Goal: Task Accomplishment & Management: Contribute content

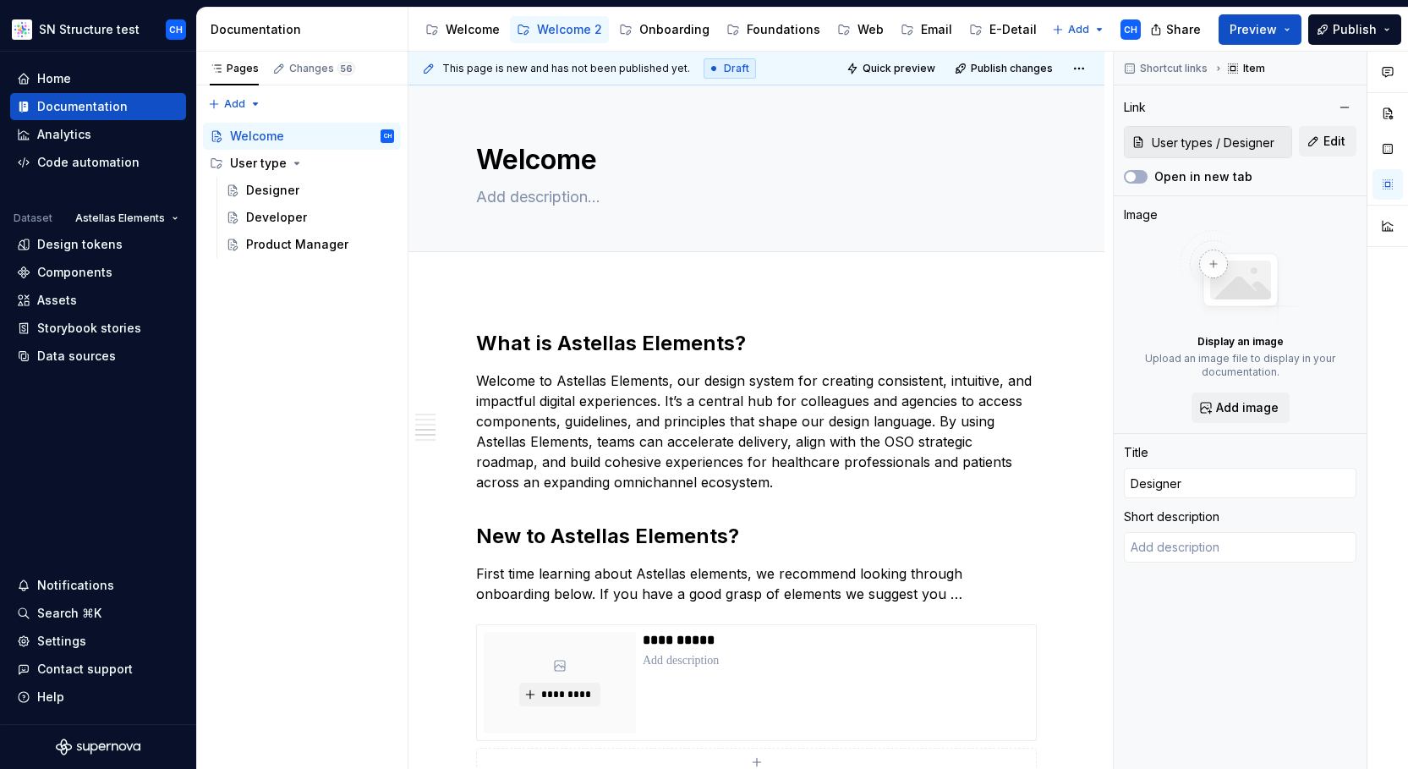
scroll to position [952, 0]
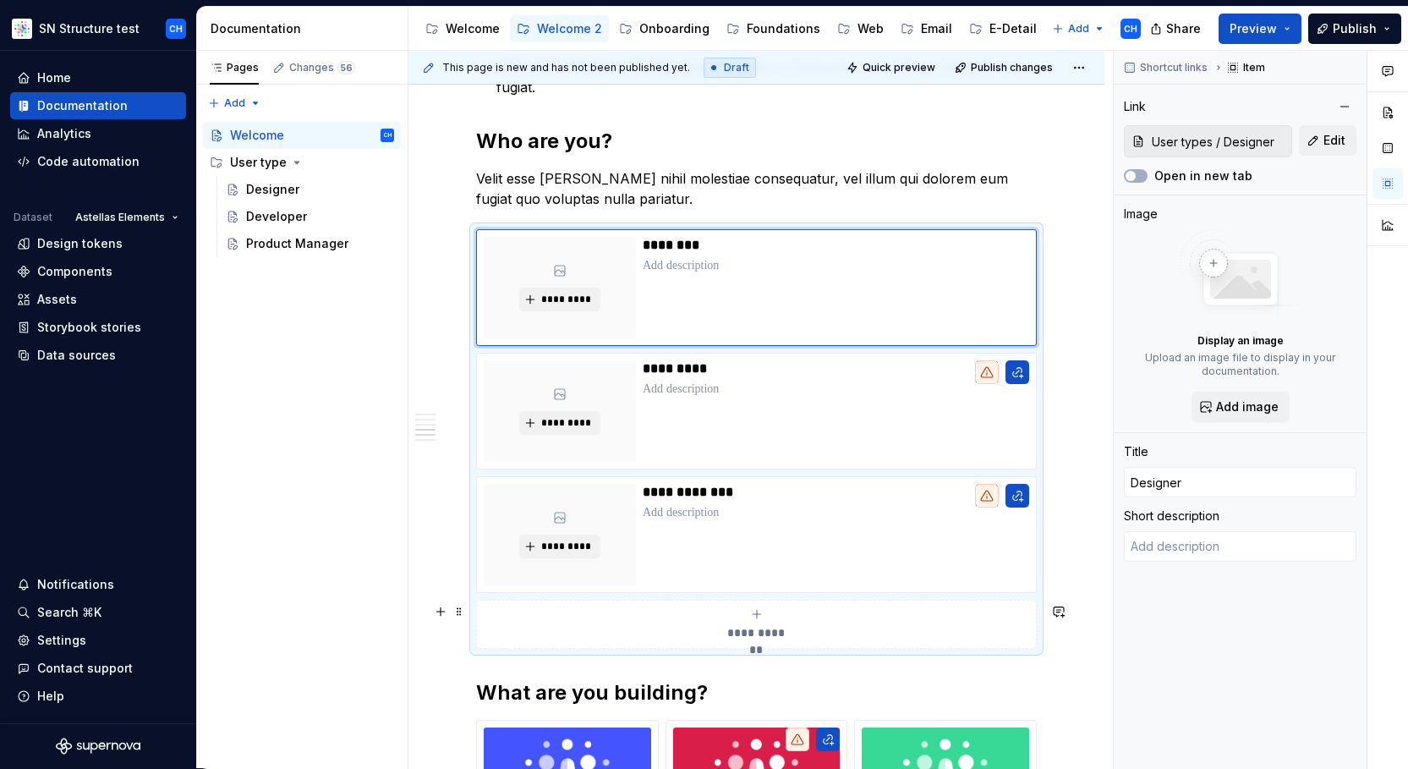
type textarea "*"
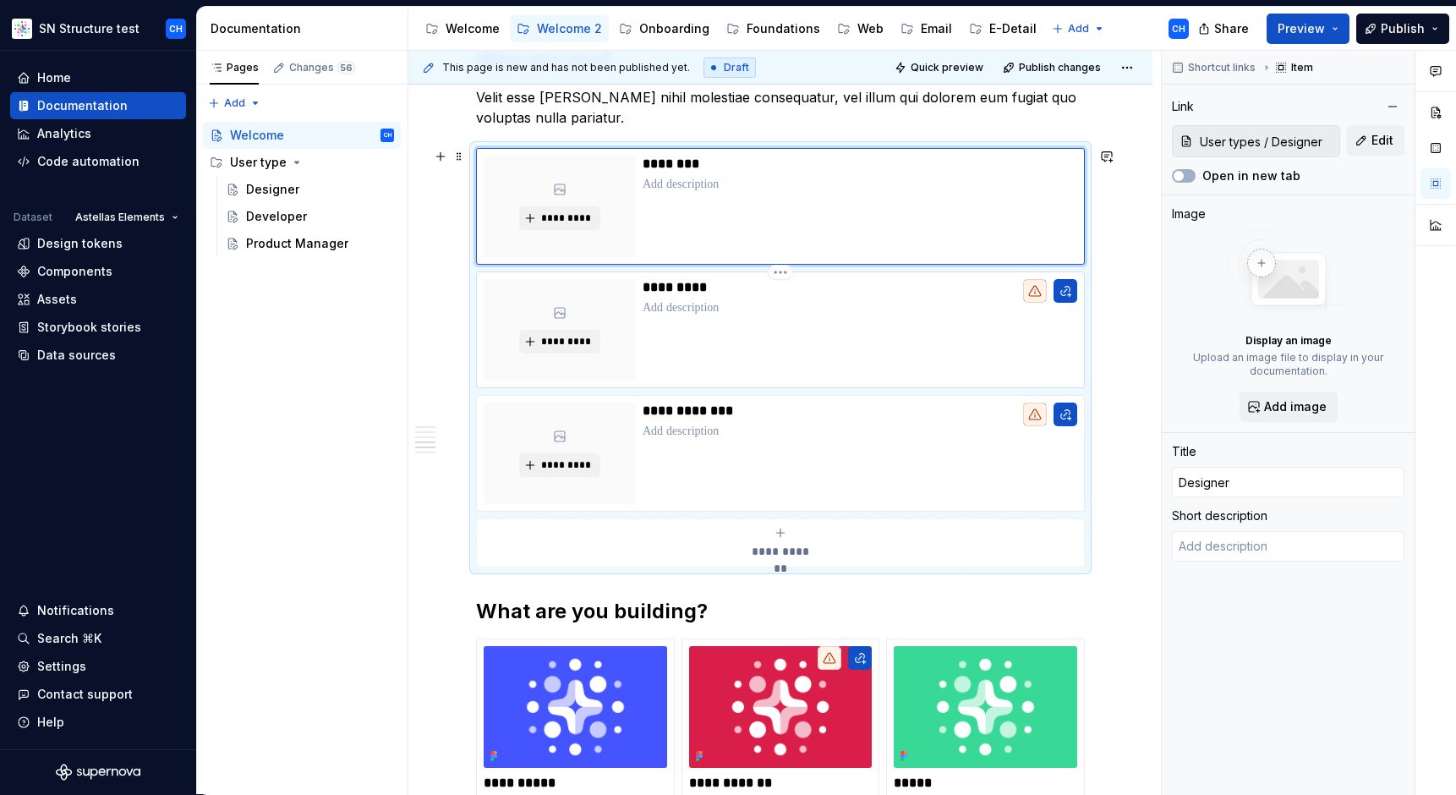
click at [671, 291] on p "*********" at bounding box center [860, 287] width 434 height 17
type input "Developer"
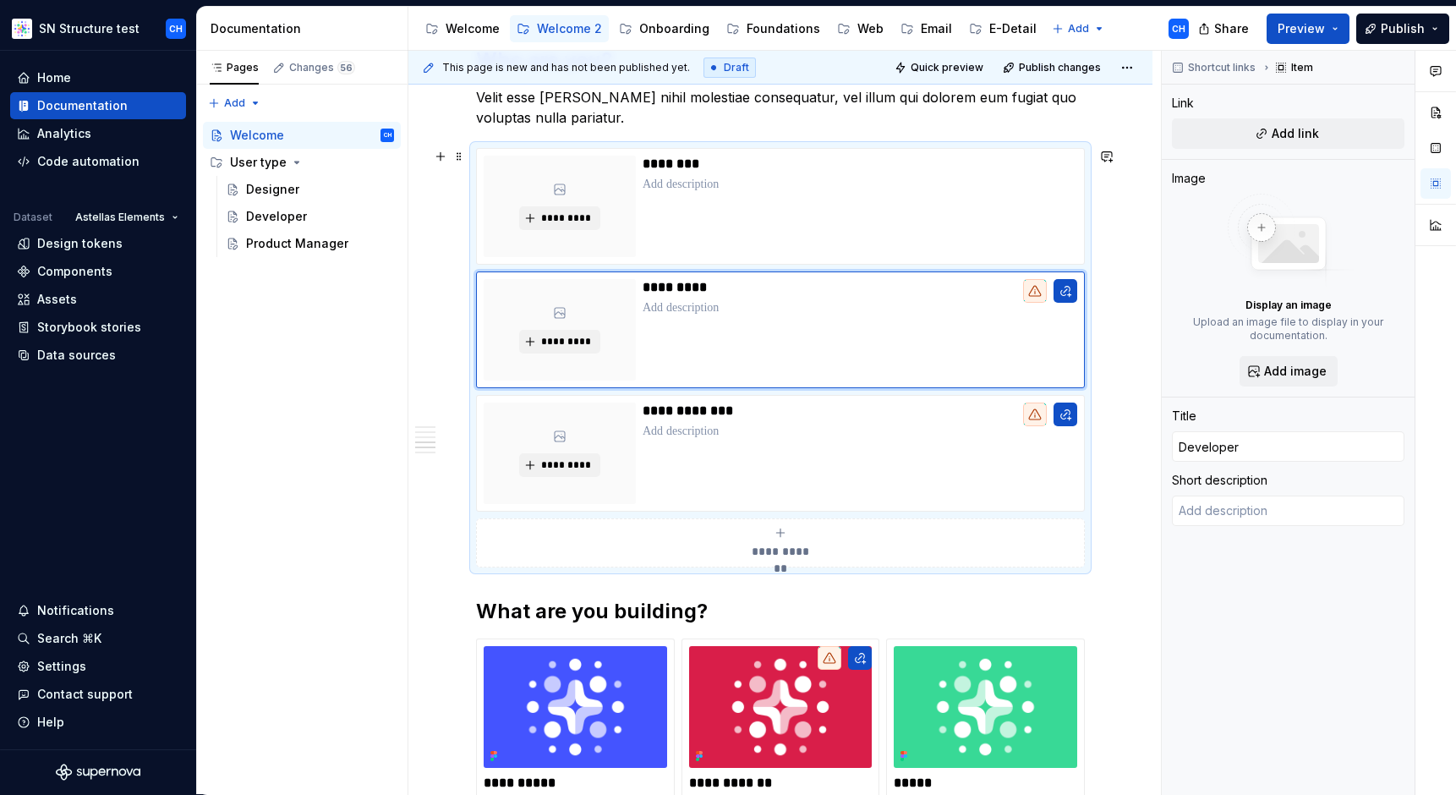
click at [421, 335] on div "**********" at bounding box center [780, 312] width 744 height 1952
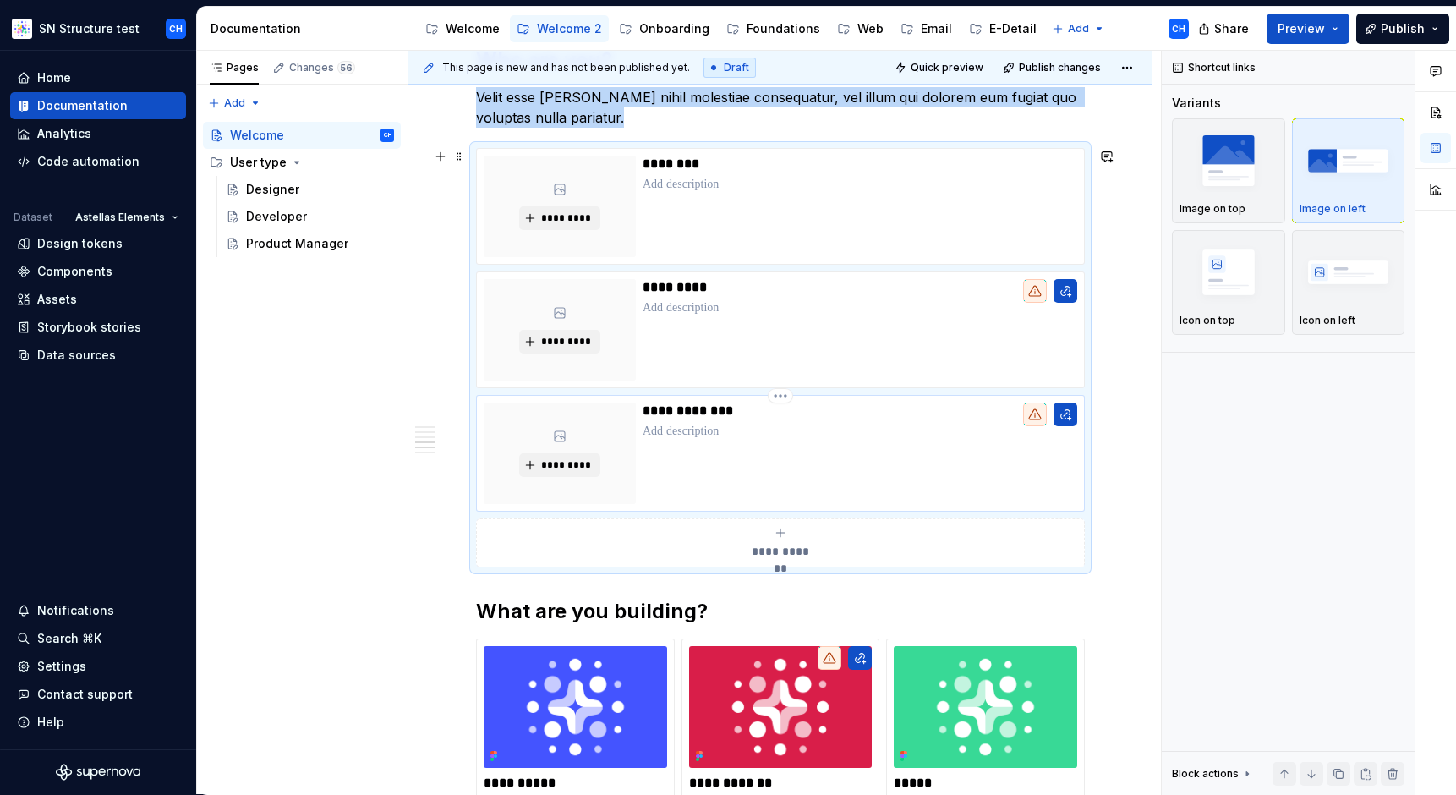
click at [582, 404] on div "*********" at bounding box center [560, 453] width 152 height 101
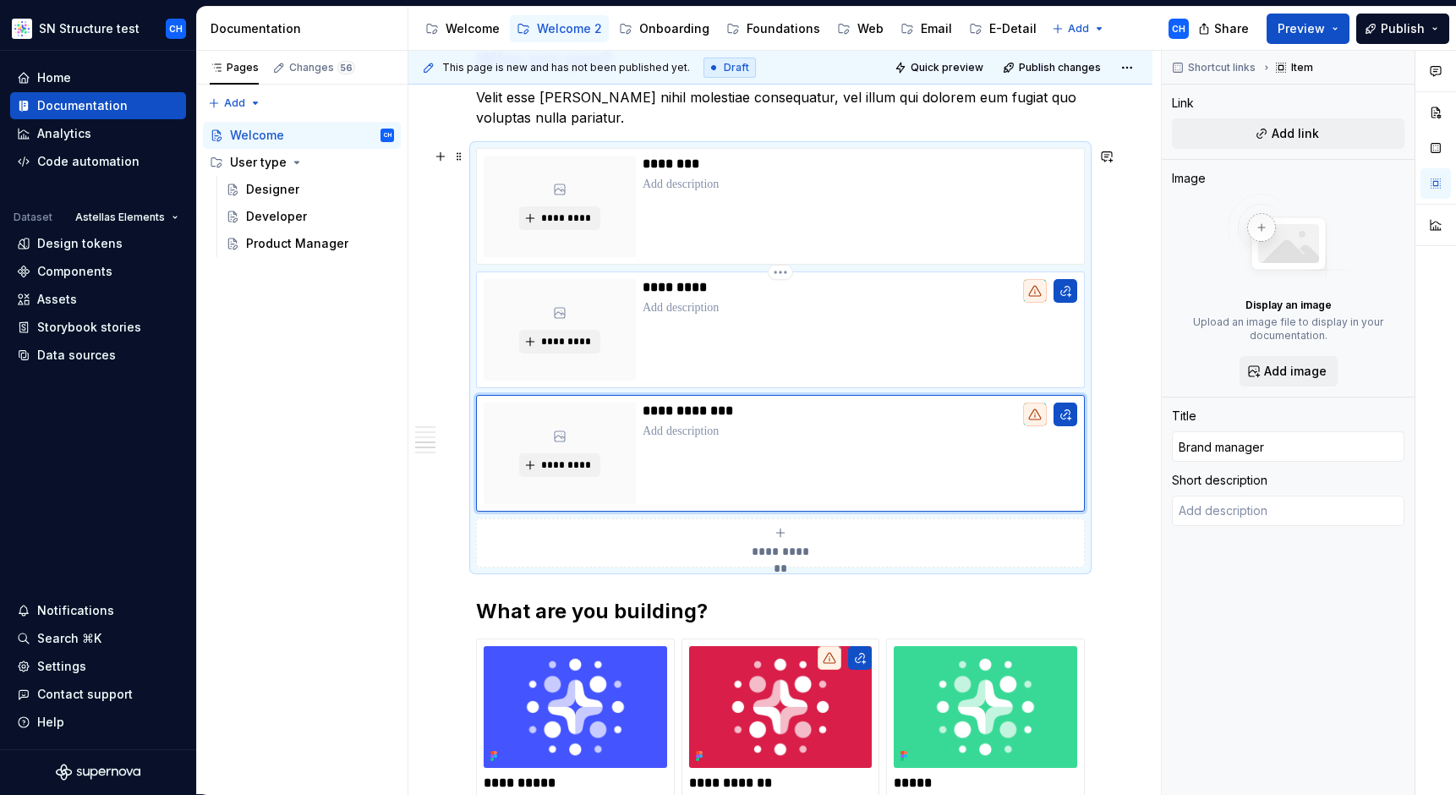
type textarea "*"
type input "Developer"
click at [619, 335] on div "*********" at bounding box center [560, 329] width 152 height 101
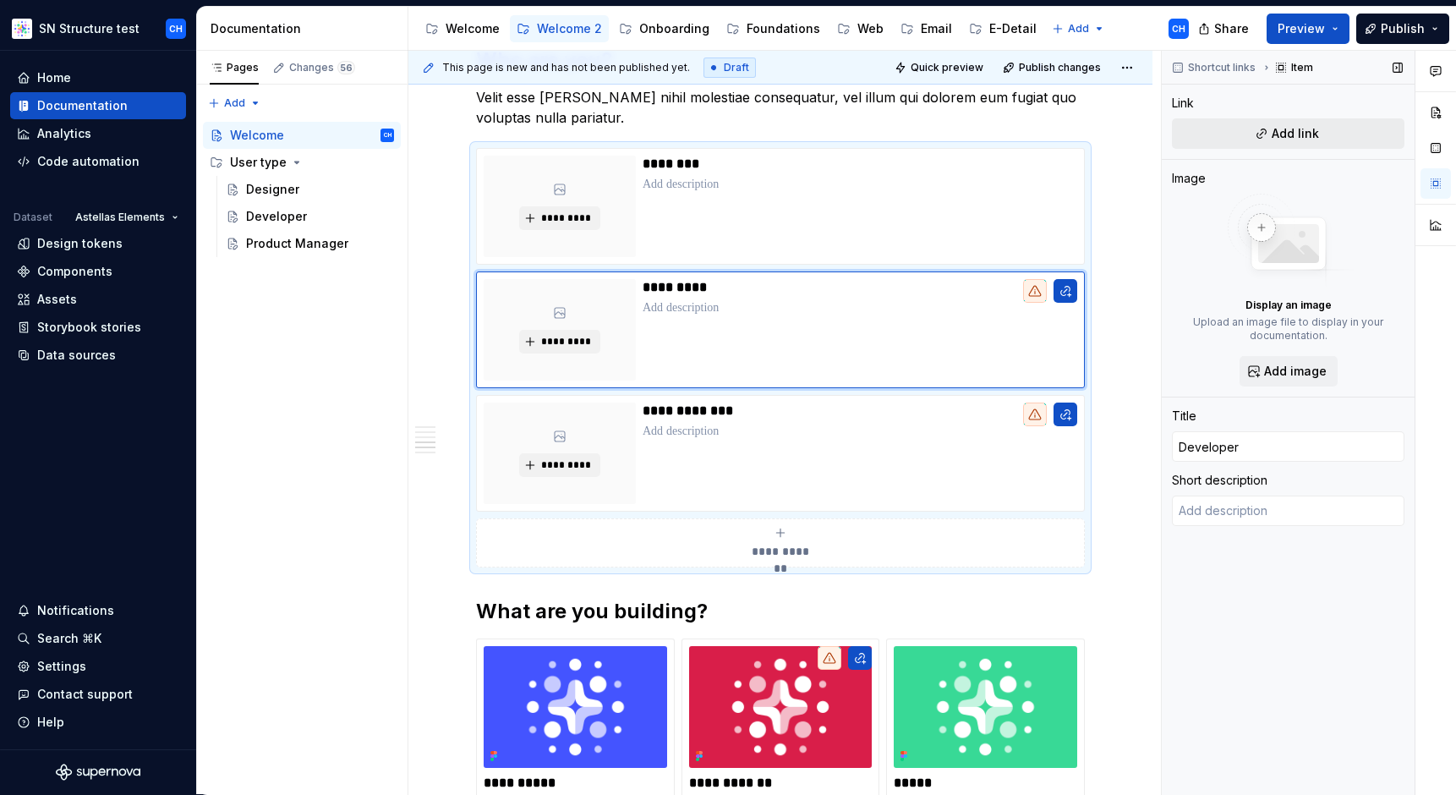
click at [1281, 132] on span "Add link" at bounding box center [1295, 133] width 47 height 17
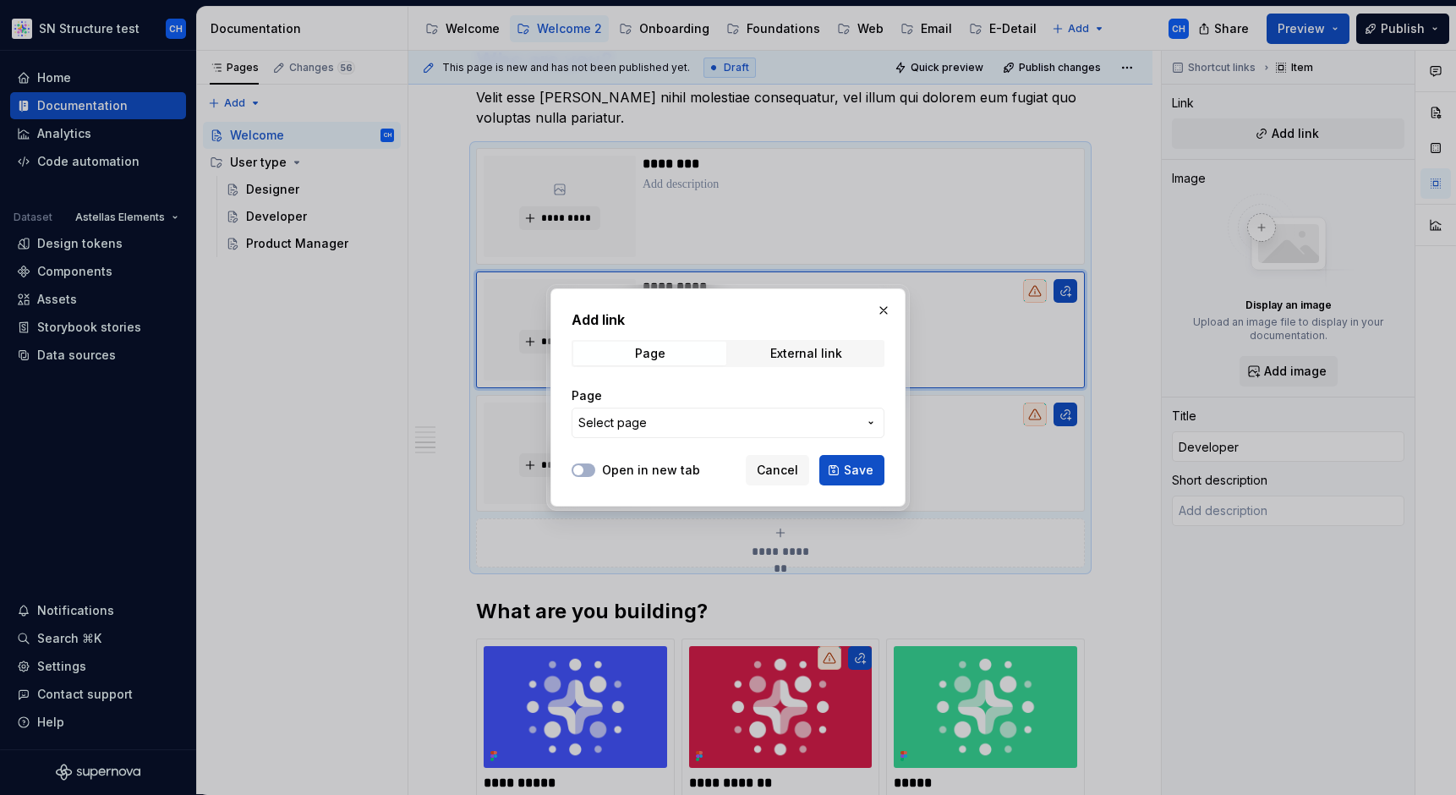
click at [716, 409] on button "Select page" at bounding box center [728, 423] width 313 height 30
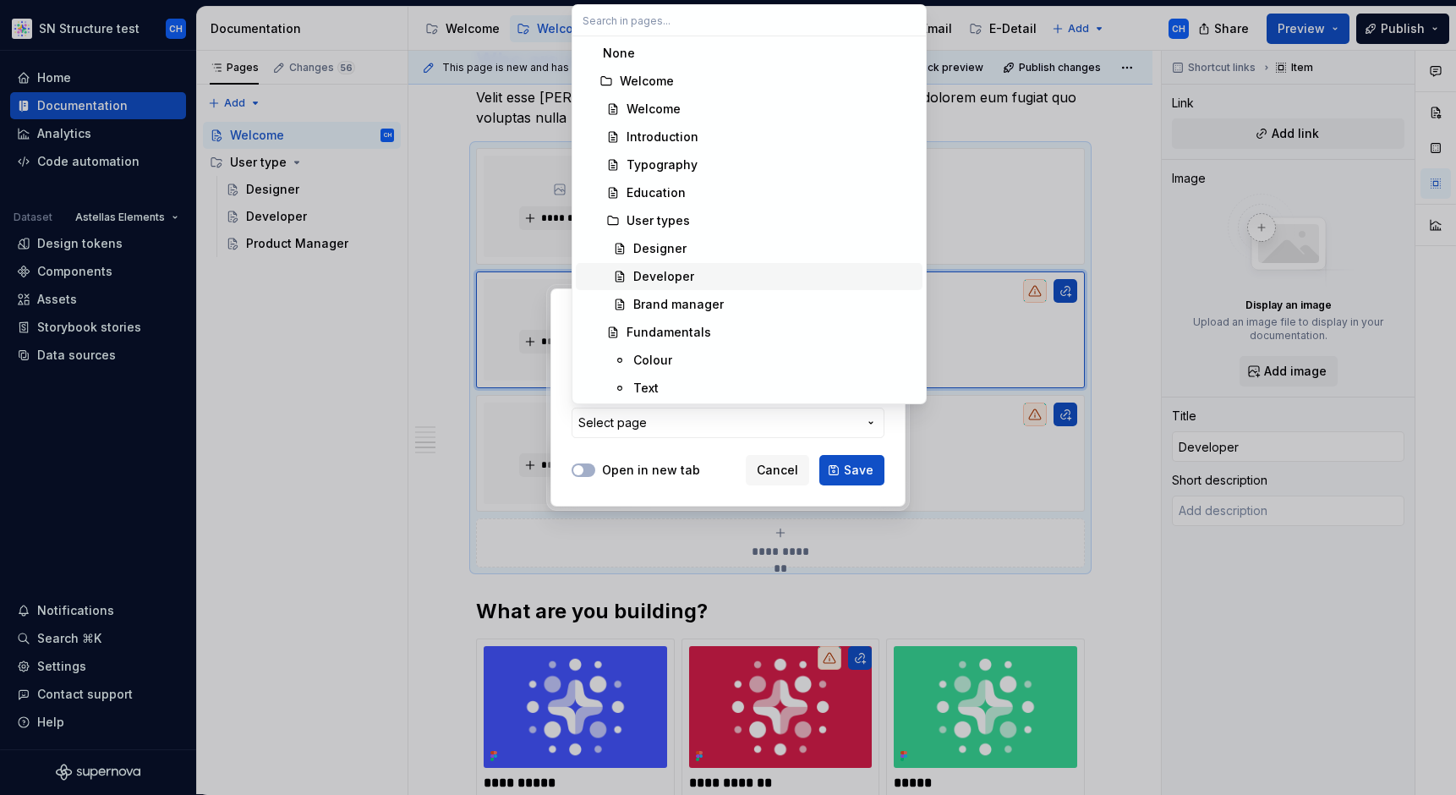
click at [681, 277] on div "Developer" at bounding box center [663, 276] width 61 height 17
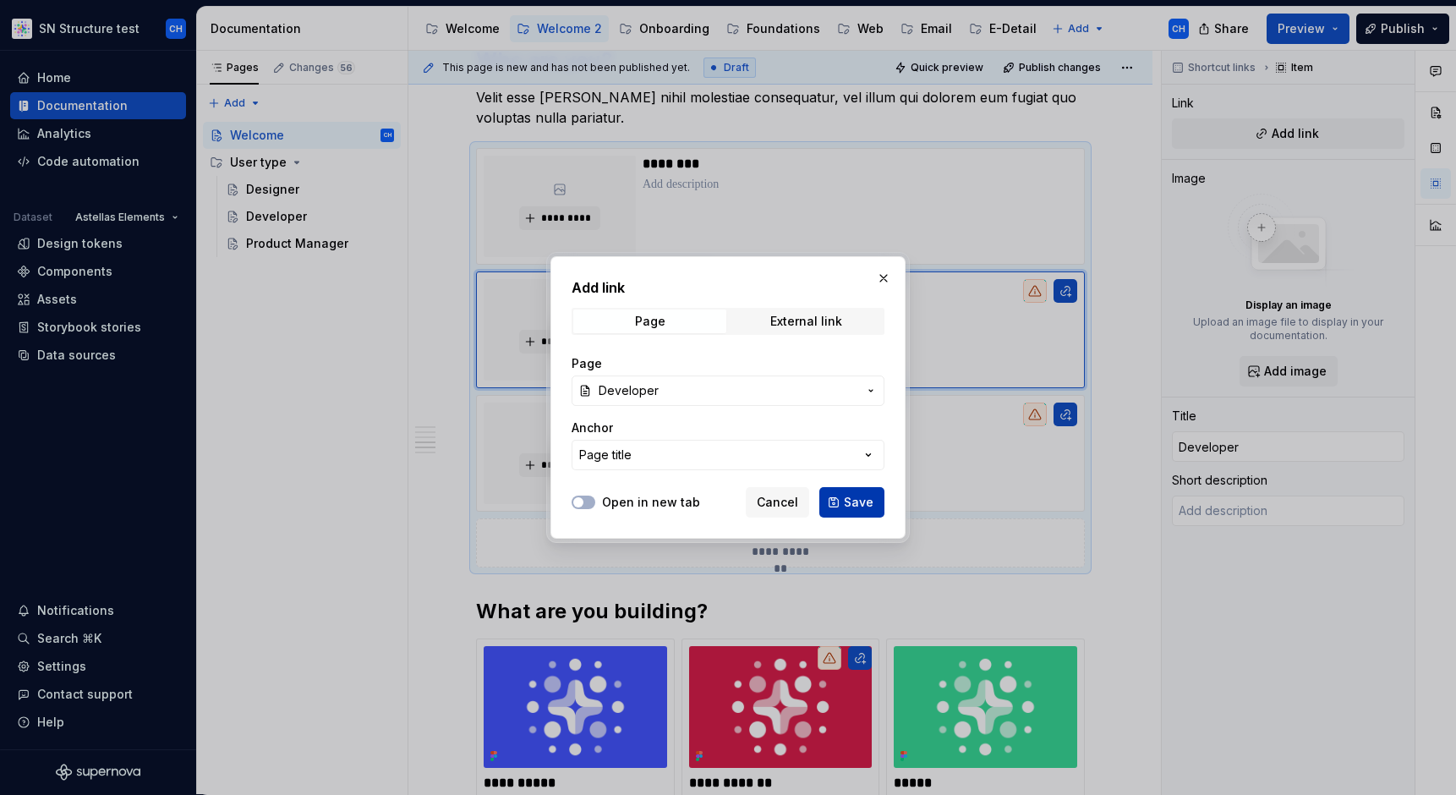
click at [860, 508] on span "Save" at bounding box center [859, 502] width 30 height 17
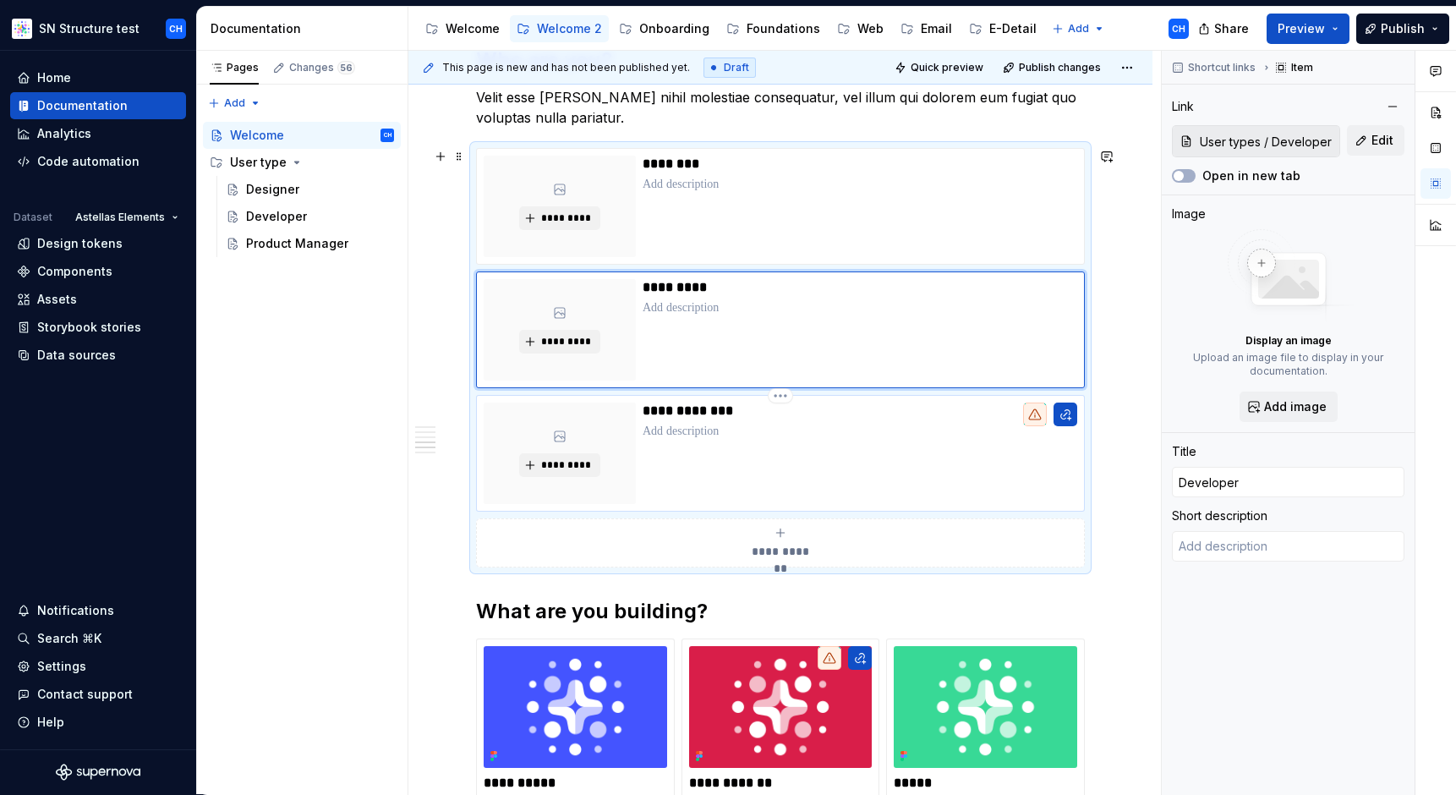
type textarea "*"
type input "Brand manager"
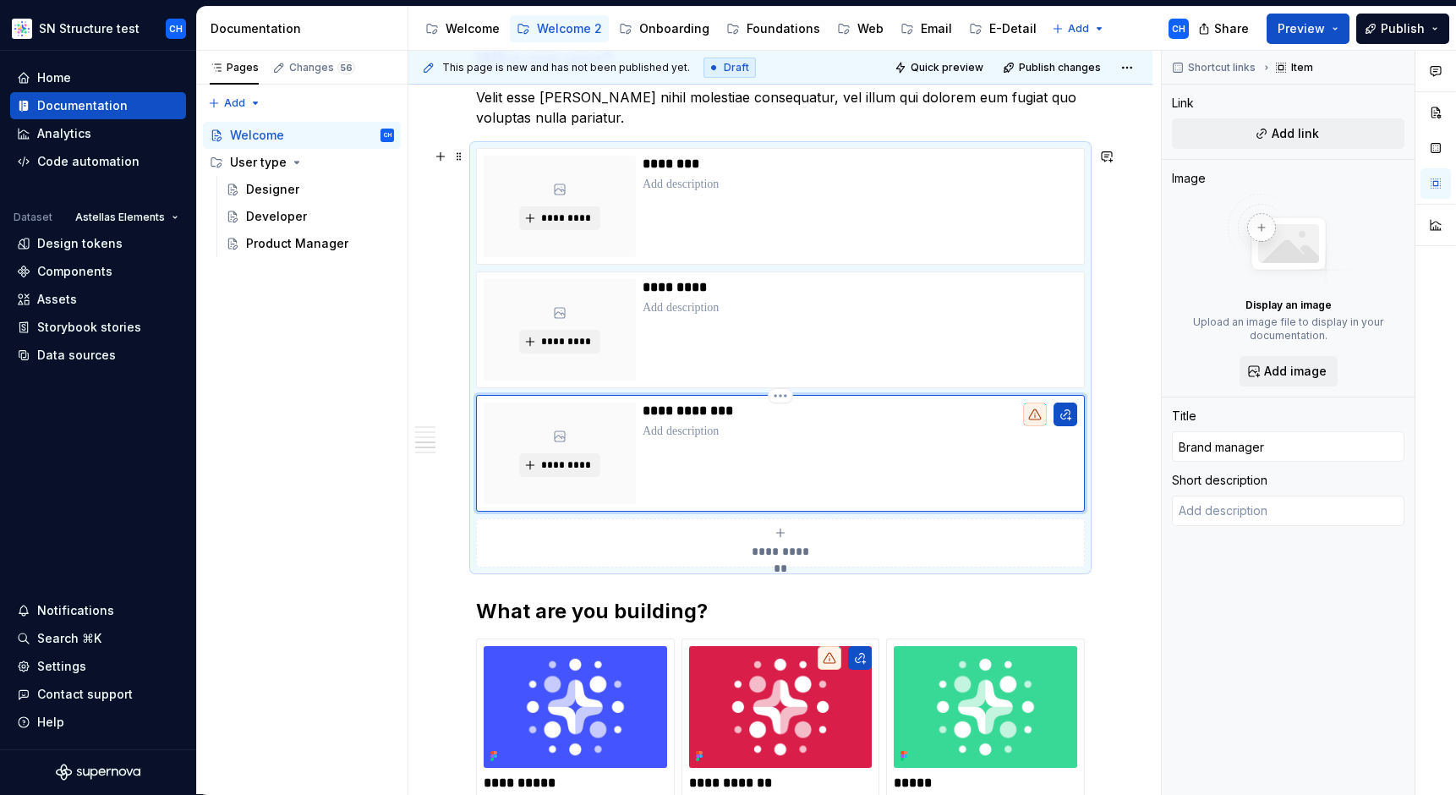
click at [716, 419] on div "**********" at bounding box center [860, 453] width 435 height 101
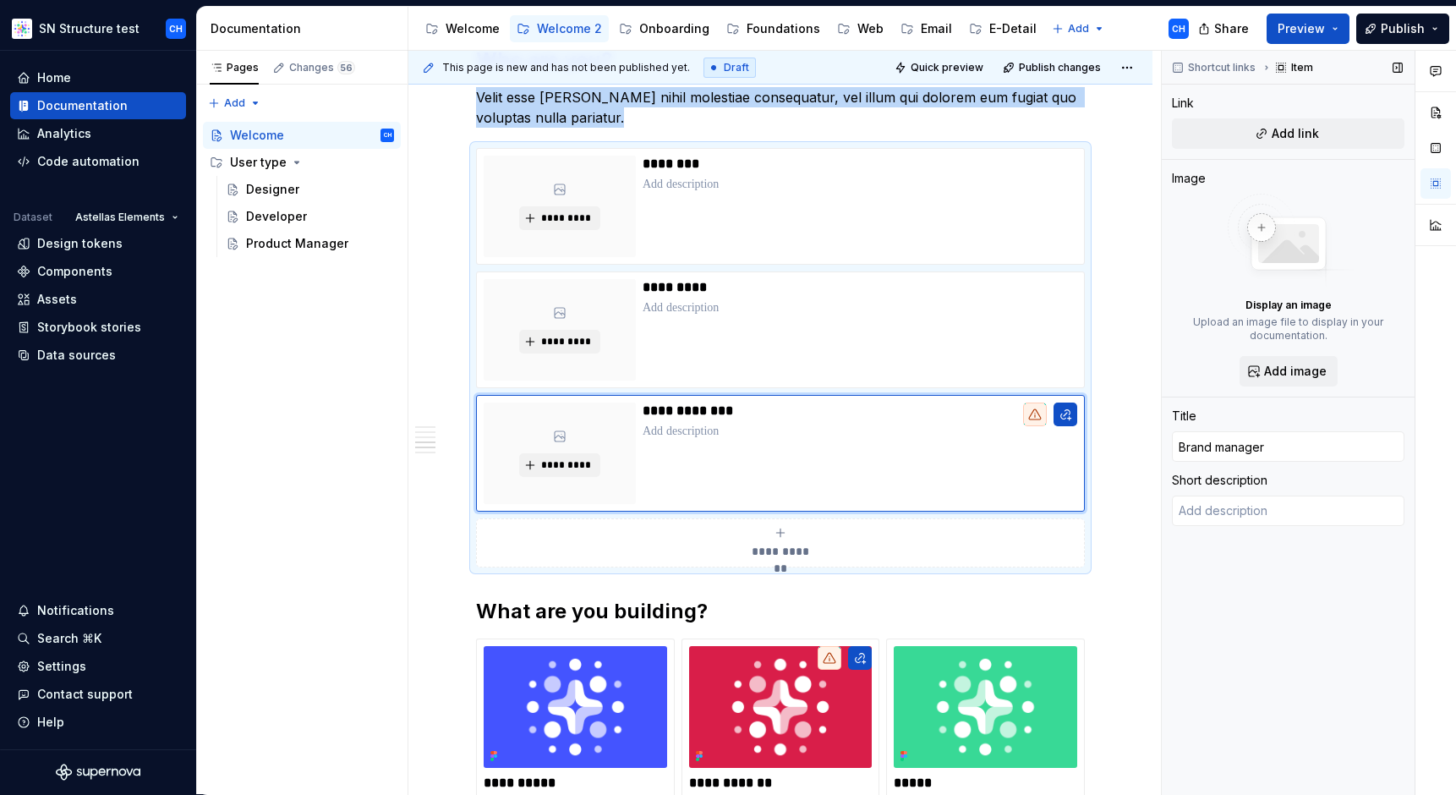
click at [1269, 151] on div "Link Add link" at bounding box center [1288, 127] width 233 height 64
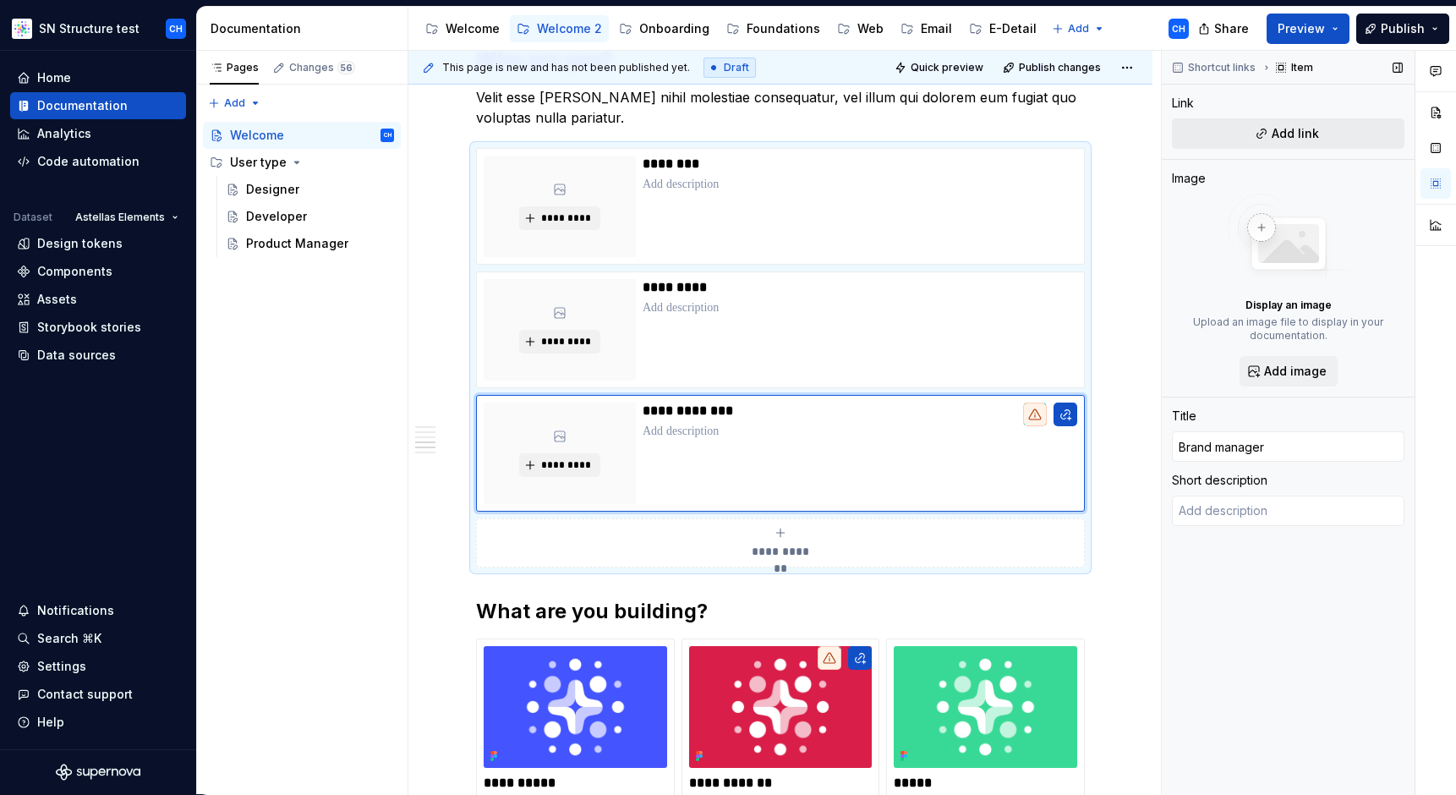
click at [1270, 146] on button "Add link" at bounding box center [1288, 133] width 233 height 30
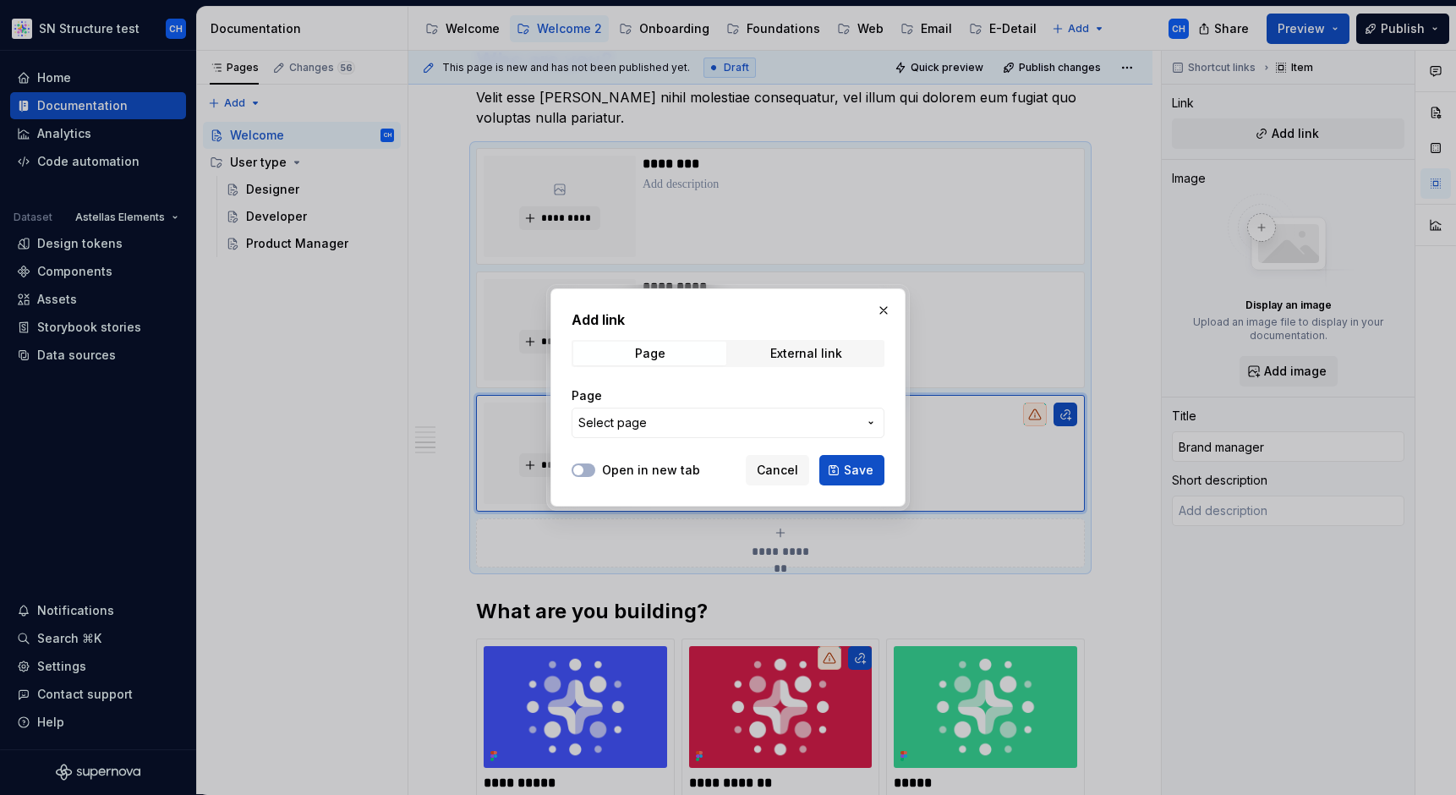
click at [669, 414] on span "Select page" at bounding box center [717, 422] width 279 height 17
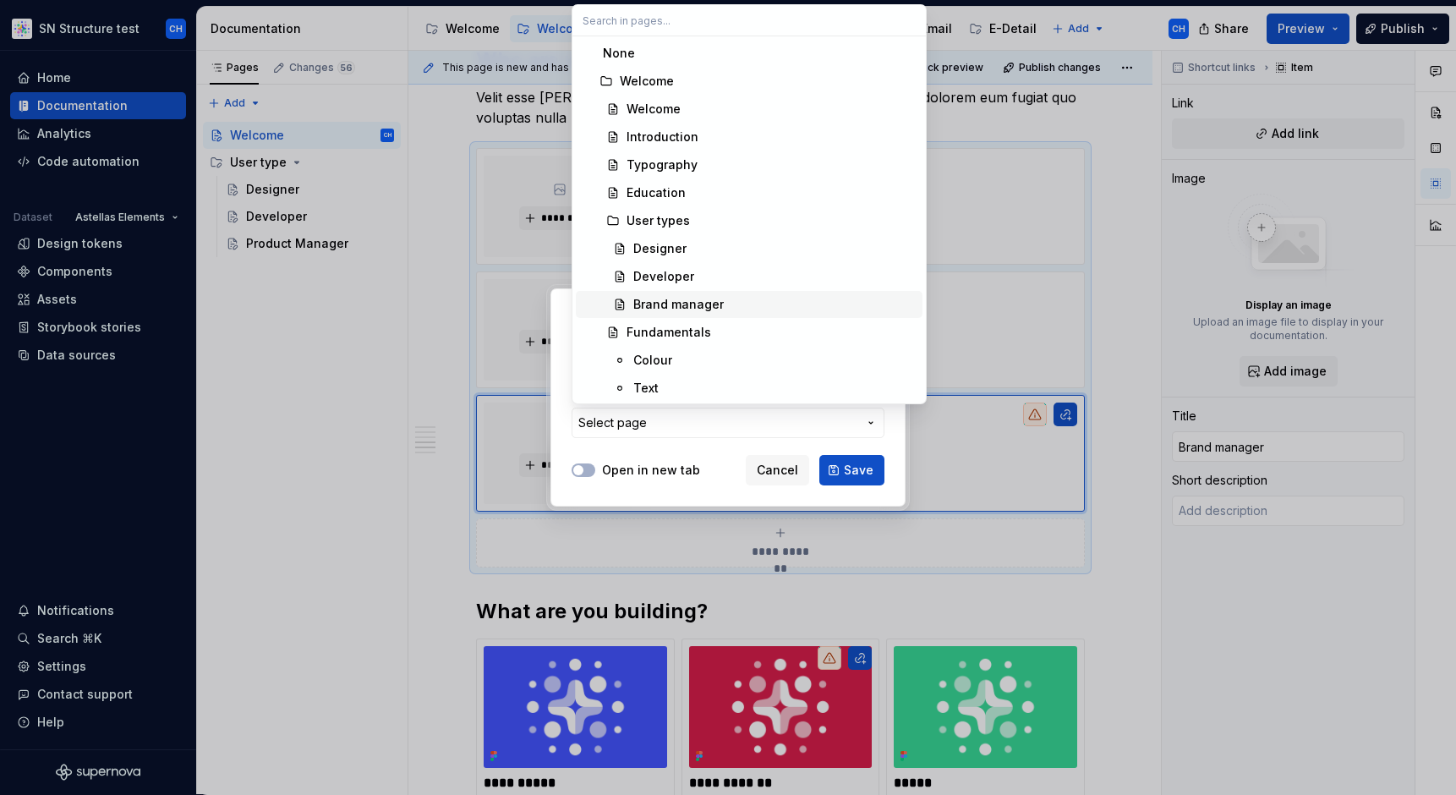
click at [681, 296] on div "Brand manager" at bounding box center [678, 304] width 90 height 17
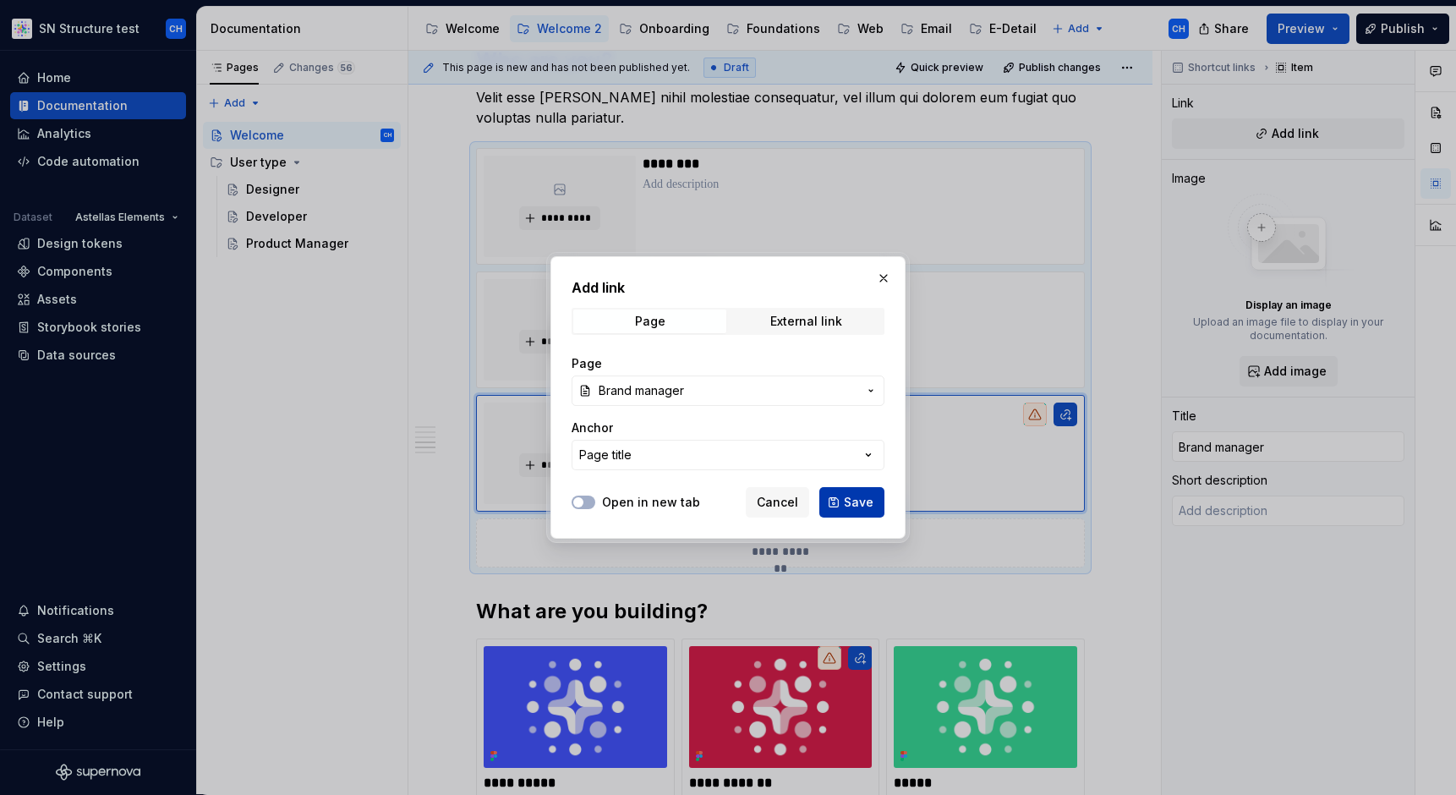
click at [857, 498] on span "Save" at bounding box center [859, 502] width 30 height 17
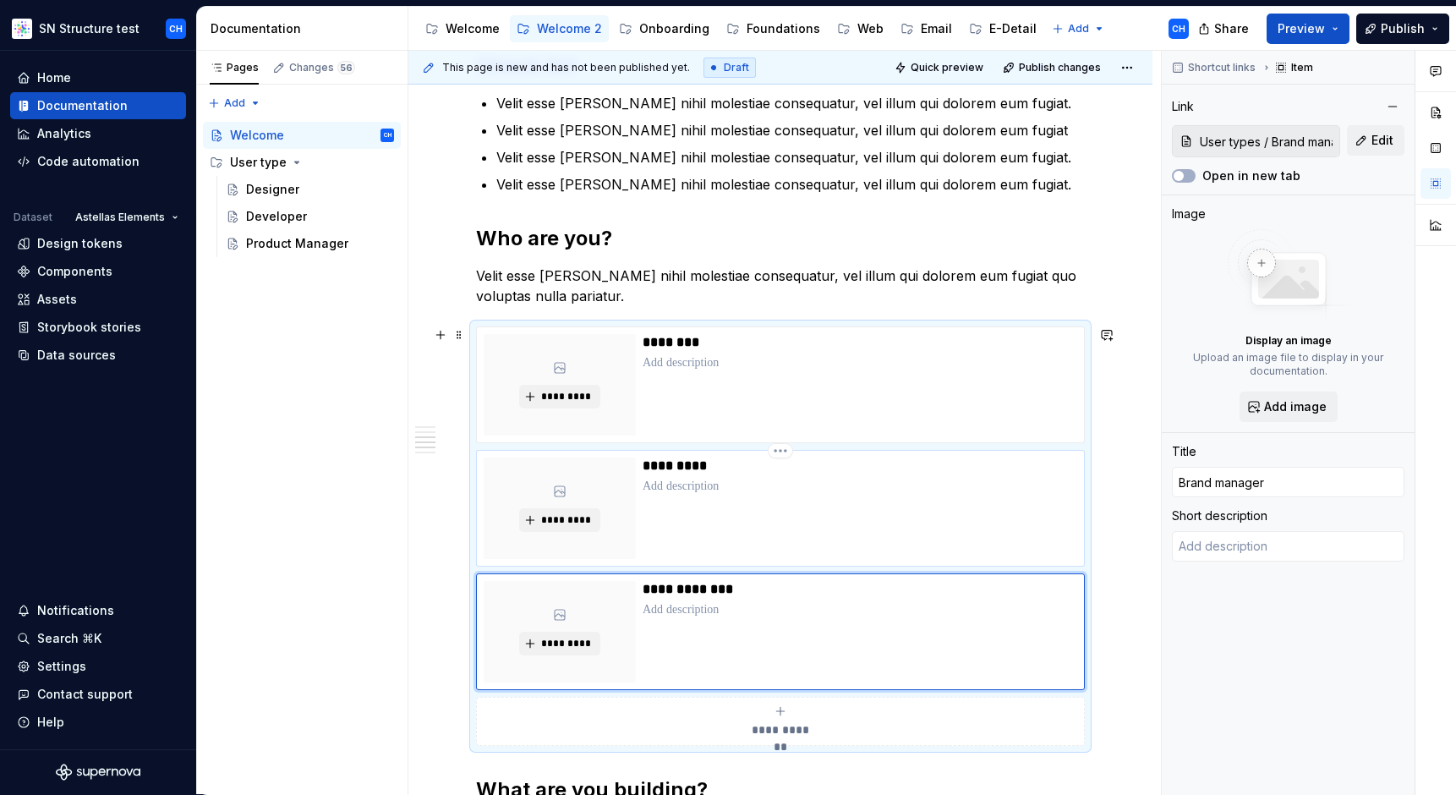
scroll to position [784, 0]
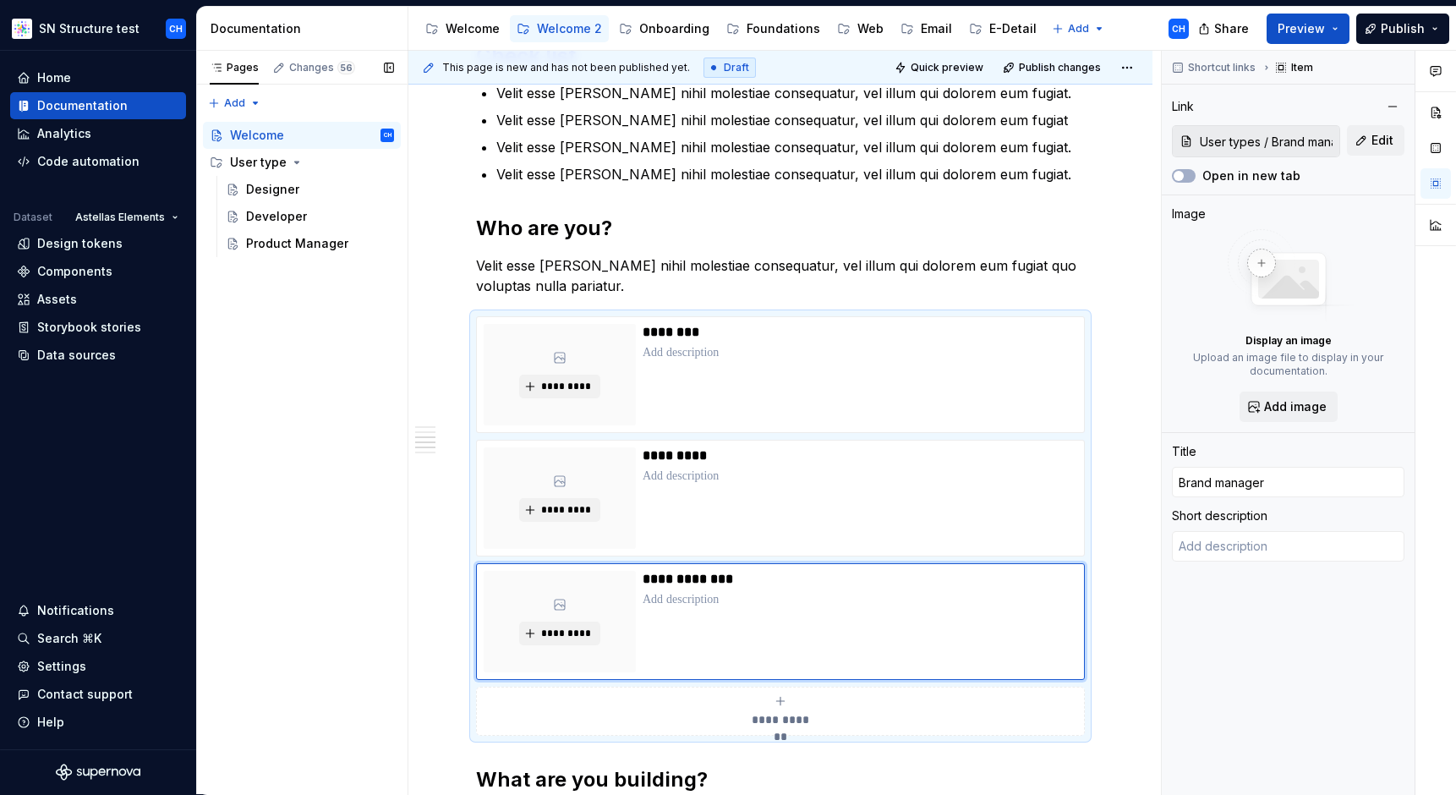
click at [326, 638] on div "Pages Changes 56 Add Accessibility guide for tree Page tree. Navigate the tree …" at bounding box center [301, 423] width 211 height 744
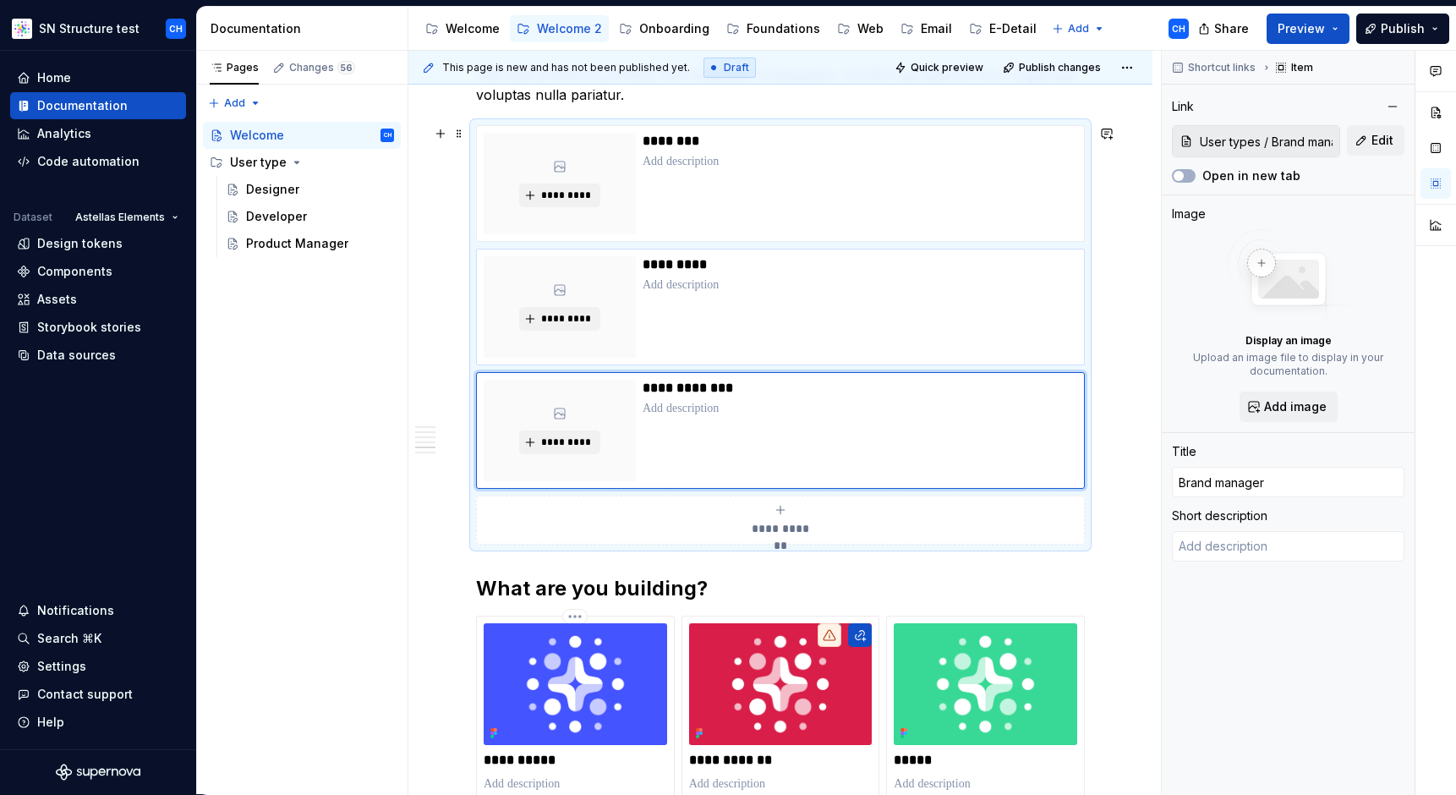
scroll to position [1051, 0]
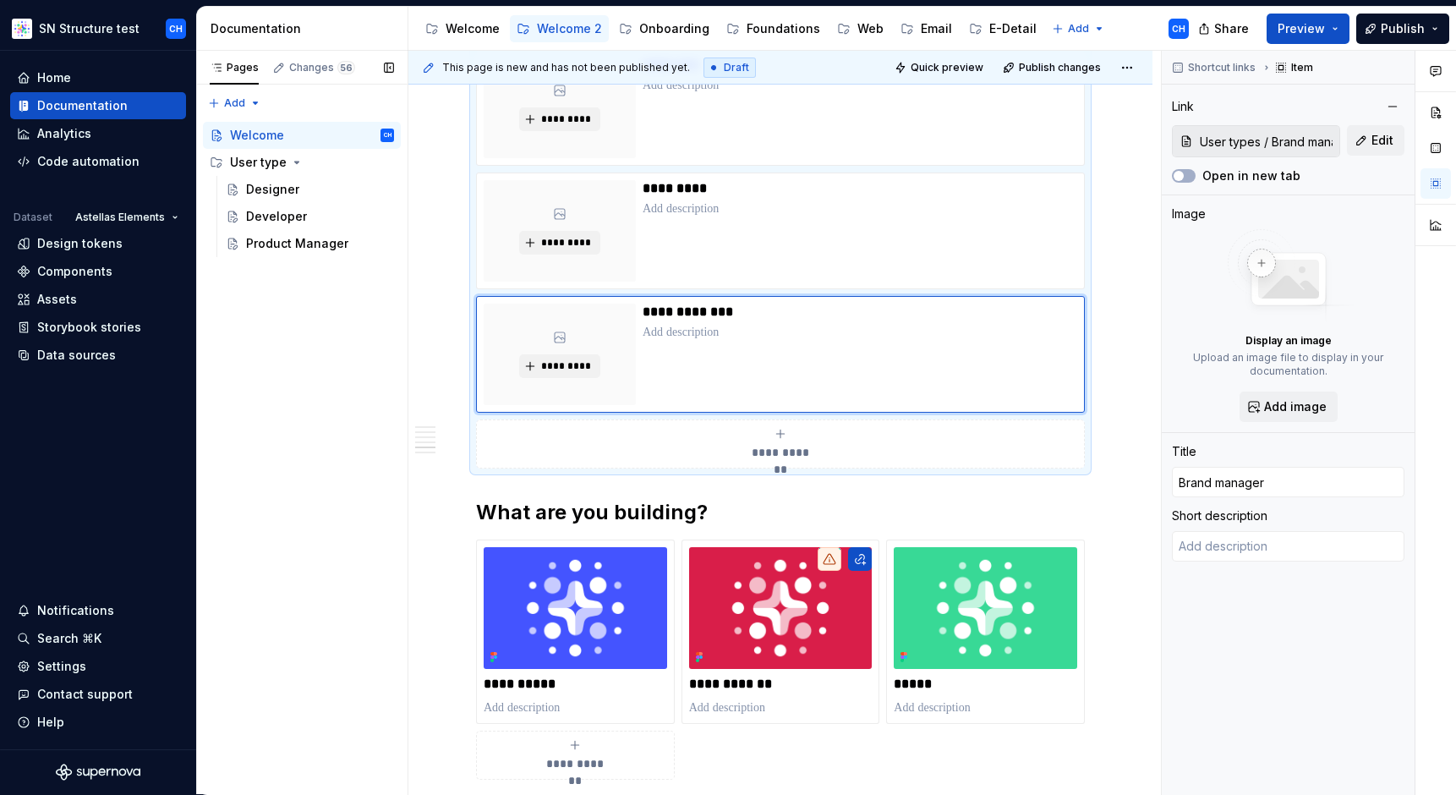
click at [264, 535] on div "Pages Changes 56 Add Accessibility guide for tree Page tree. Navigate the tree …" at bounding box center [301, 423] width 211 height 744
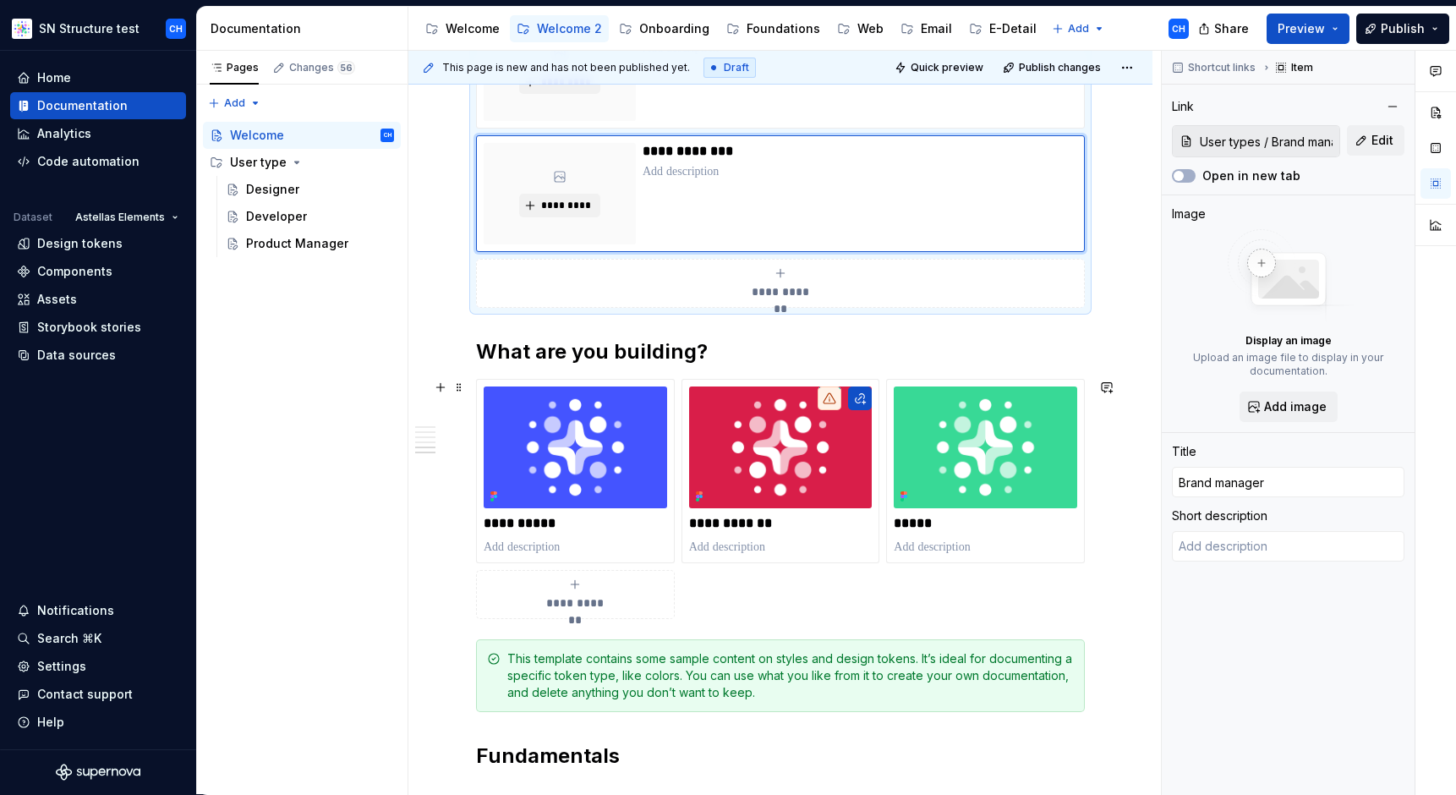
scroll to position [1220, 0]
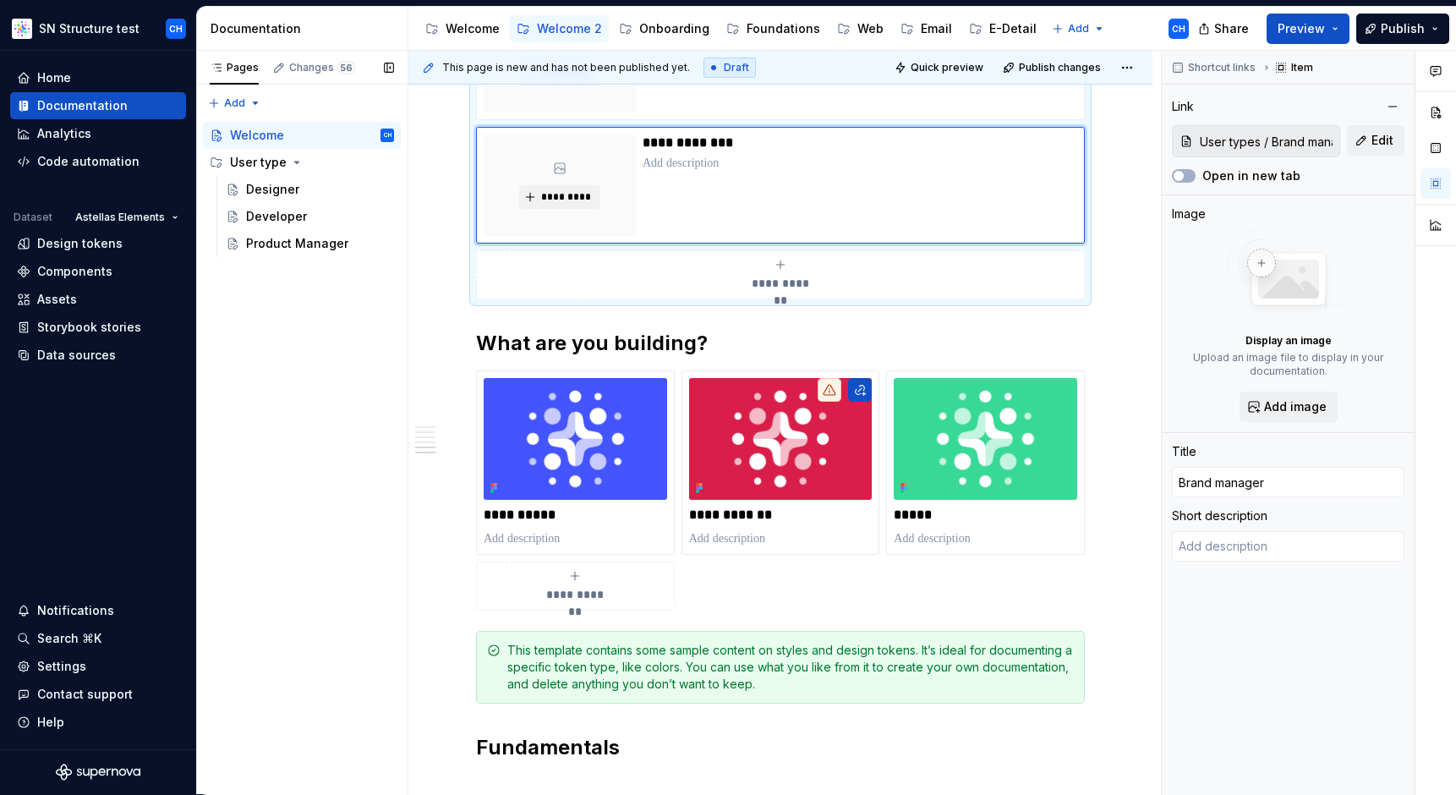
click at [300, 359] on div "Pages Changes 56 Add Accessibility guide for tree Page tree. Navigate the tree …" at bounding box center [301, 423] width 211 height 744
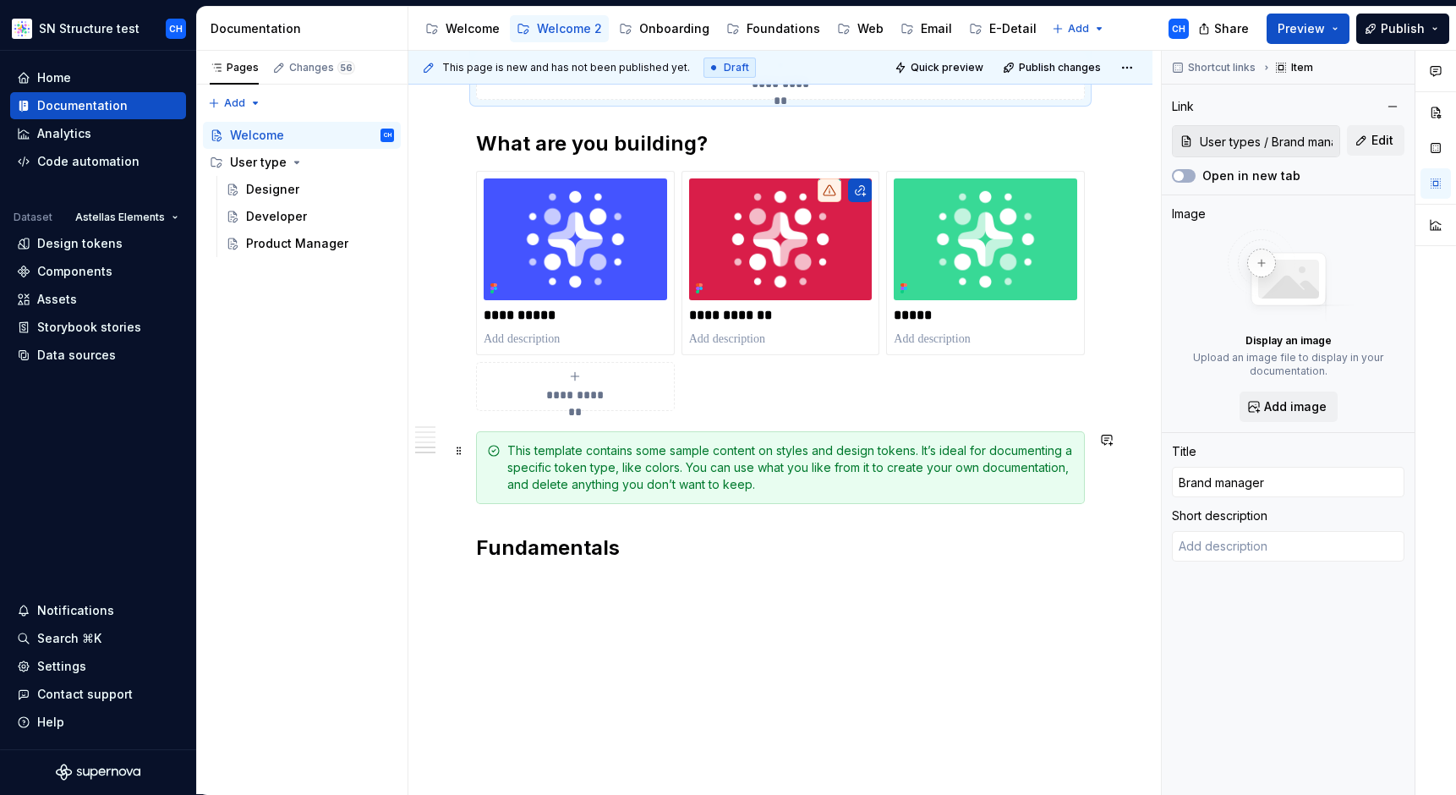
scroll to position [1445, 0]
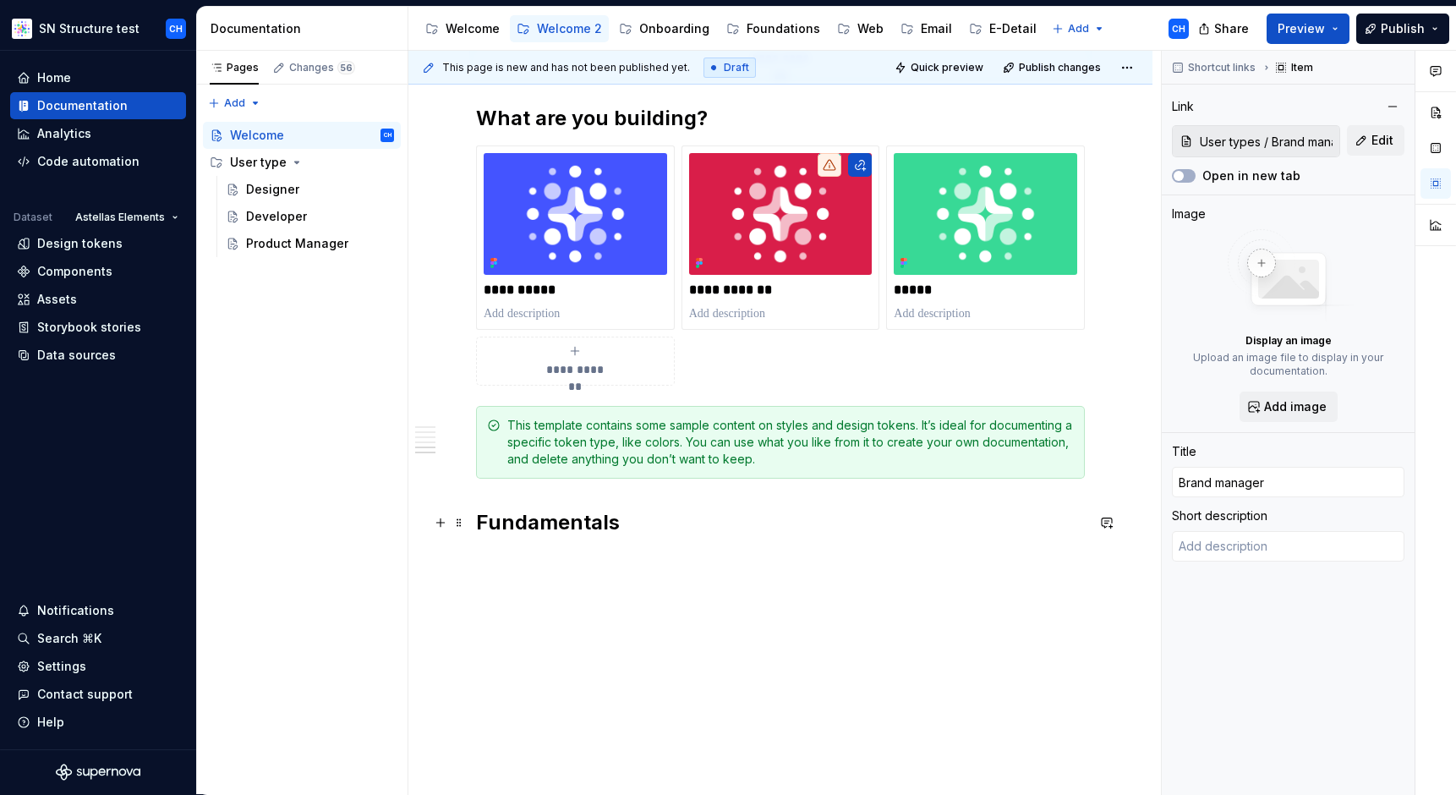
click at [547, 526] on h2 "Fundamentals" at bounding box center [780, 522] width 609 height 27
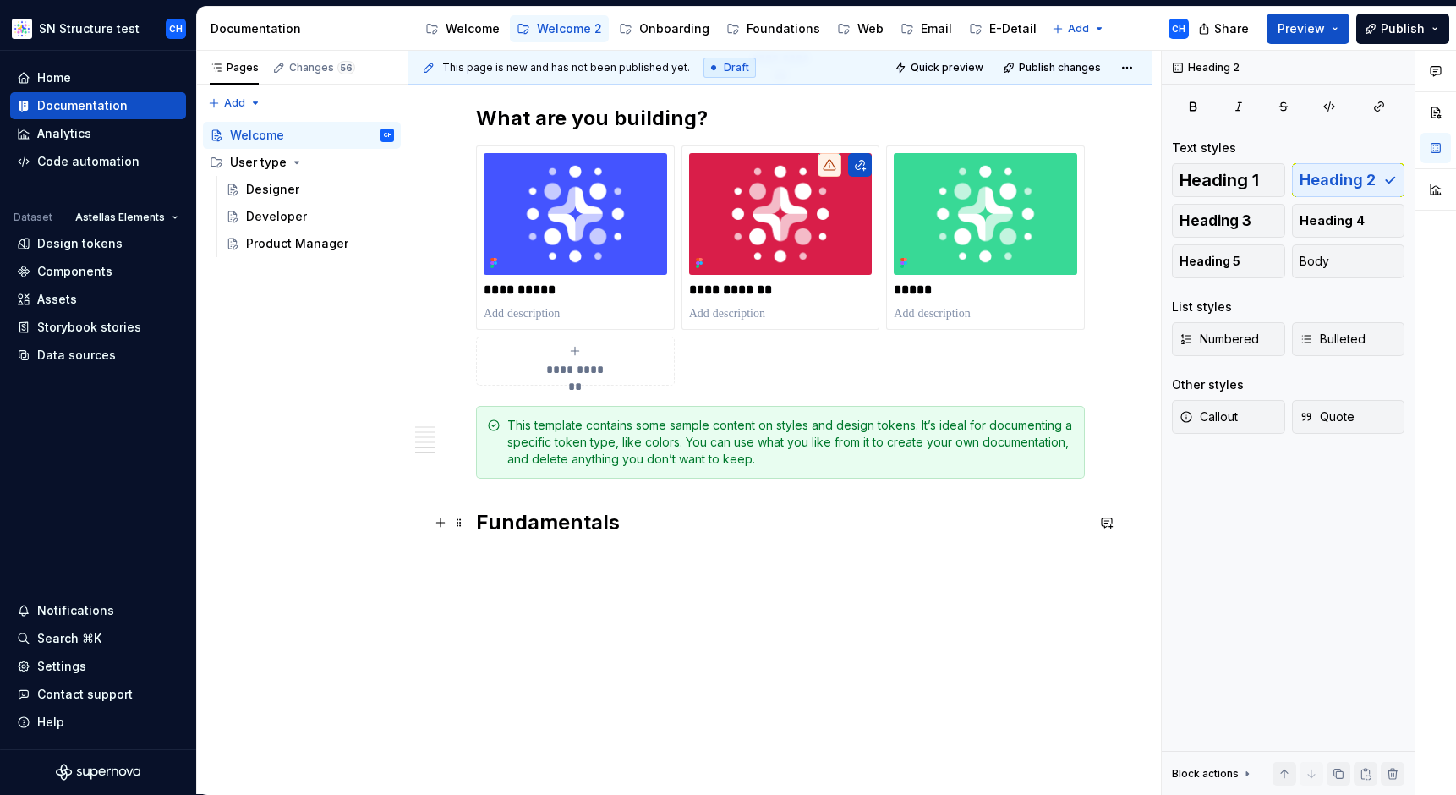
click at [687, 529] on h2 "Fundamentals" at bounding box center [780, 522] width 609 height 27
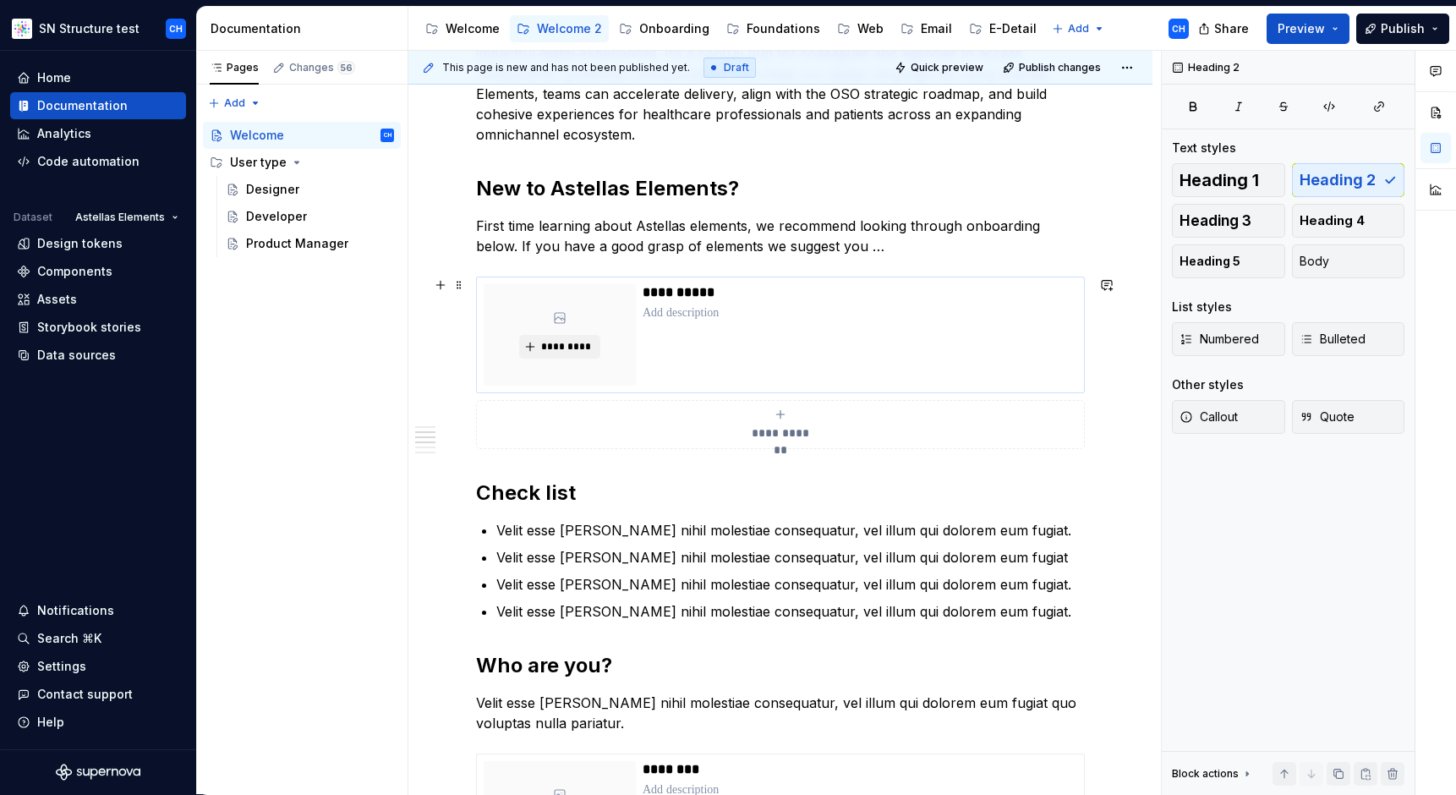
scroll to position [343, 0]
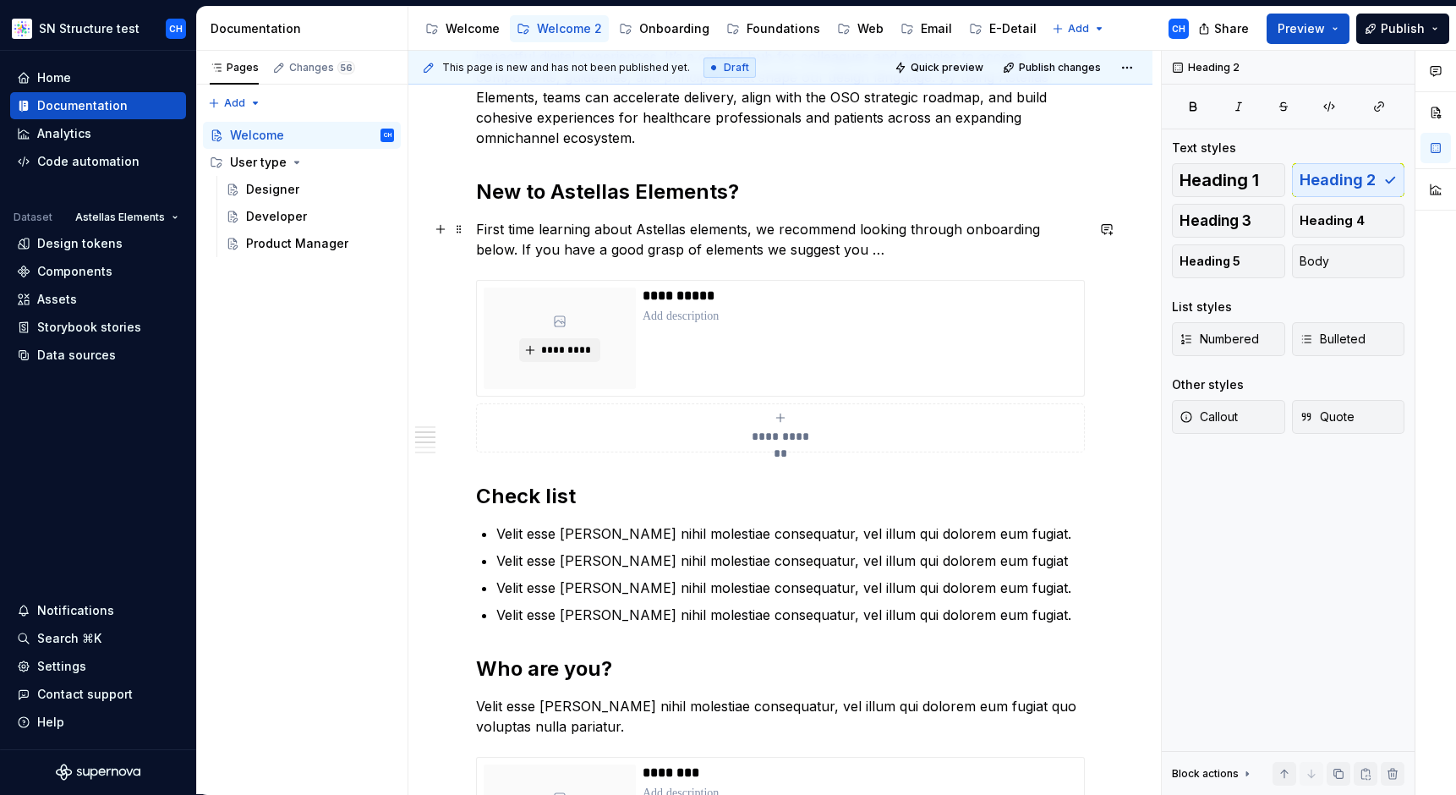
click at [580, 244] on p "First time learning about Astellas elements, we recommend looking through onboa…" at bounding box center [780, 239] width 609 height 41
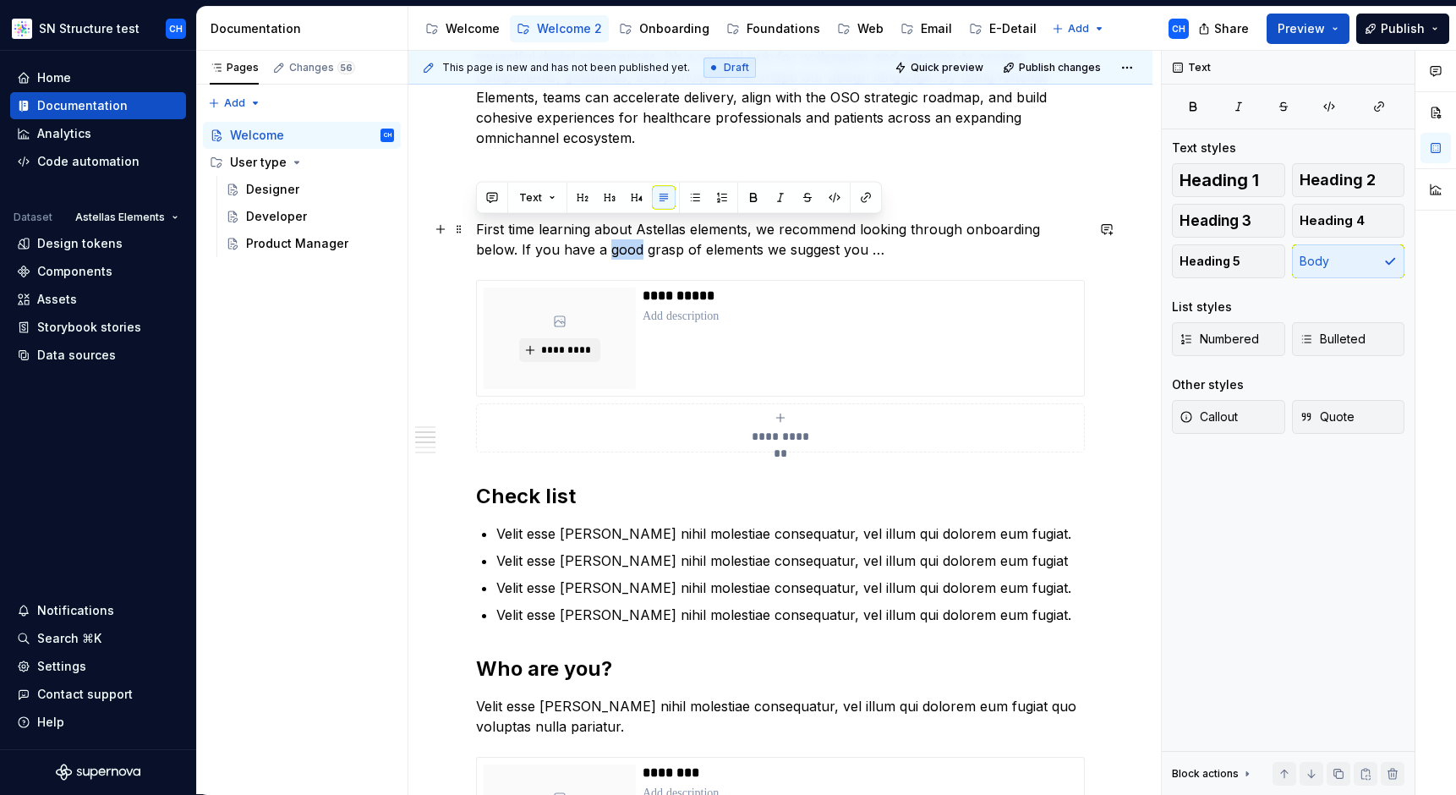
click at [580, 244] on p "First time learning about Astellas elements, we recommend looking through onboa…" at bounding box center [780, 239] width 609 height 41
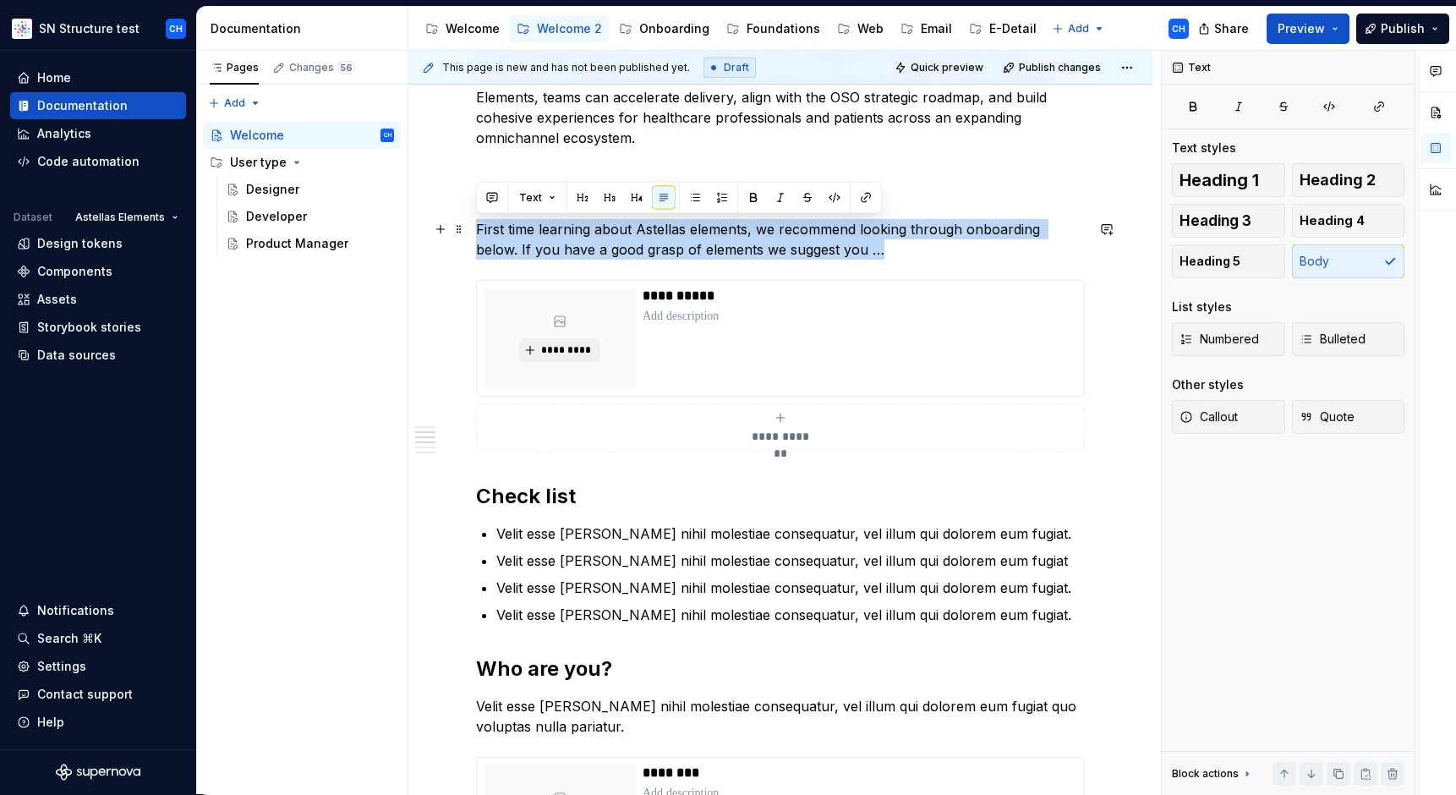
click at [580, 244] on p "First time learning about Astellas elements, we recommend looking through onboa…" at bounding box center [780, 239] width 609 height 41
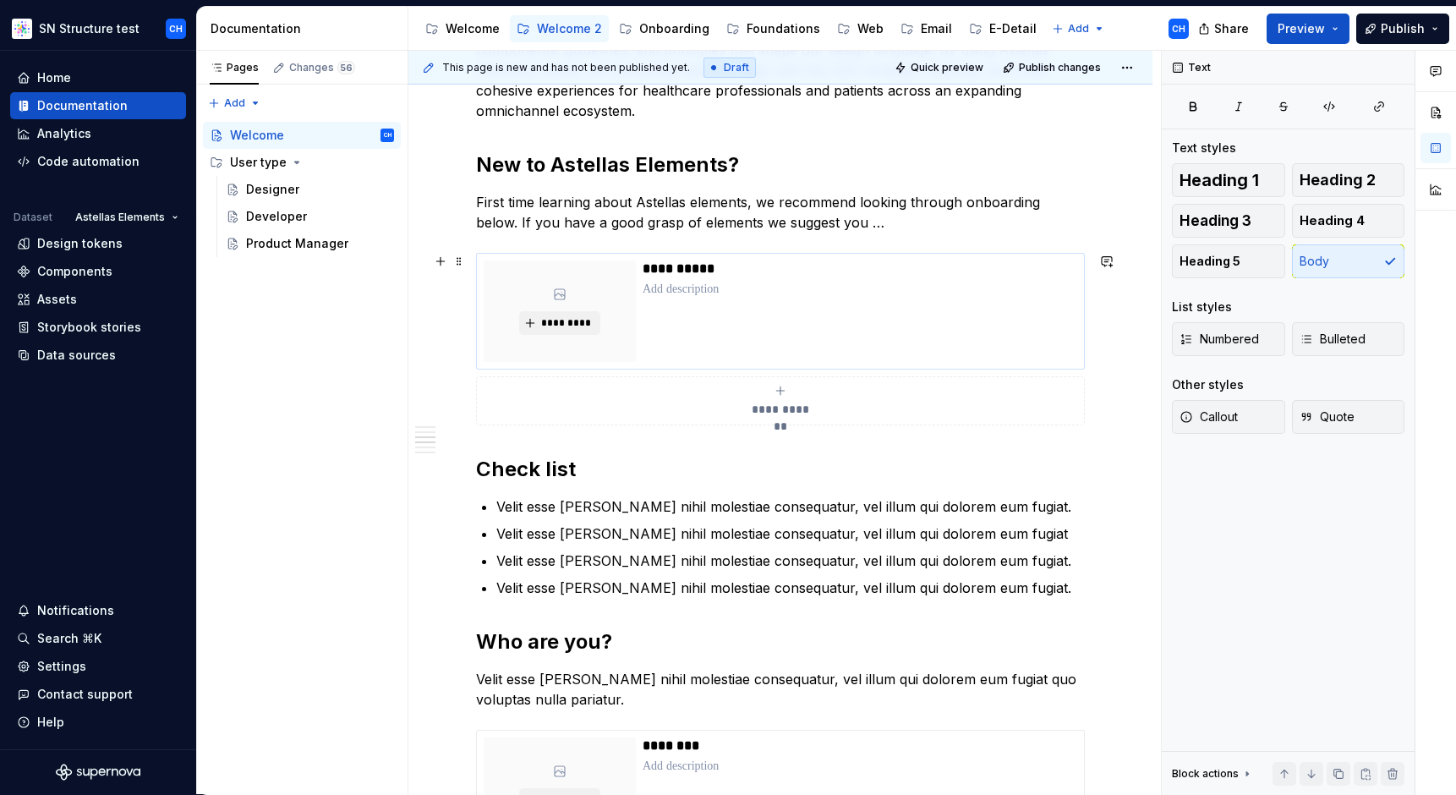
scroll to position [527, 0]
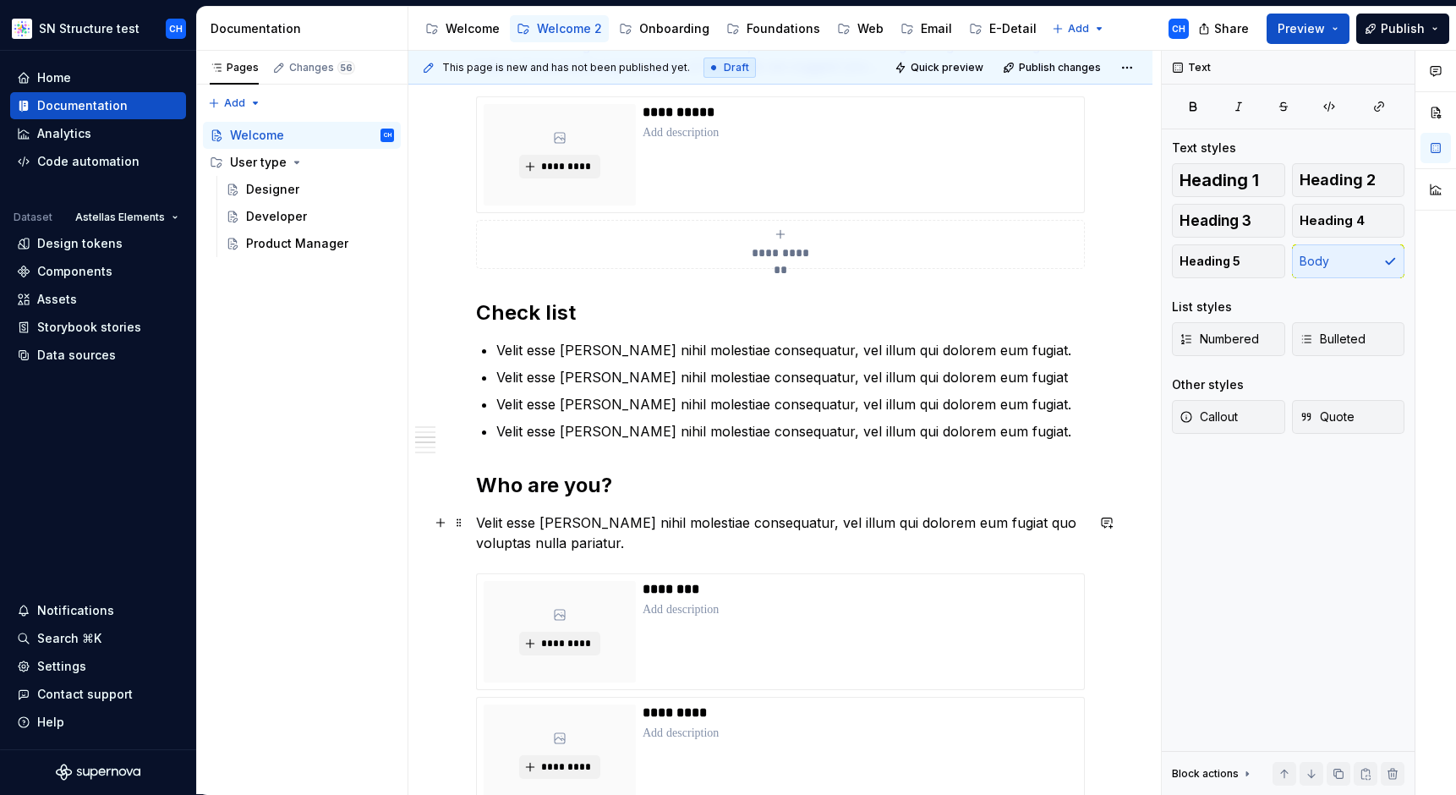
click at [522, 520] on p "Velit esse [PERSON_NAME] nihil molestiae consequatur, vel illum qui dolorem eum…" at bounding box center [780, 532] width 609 height 41
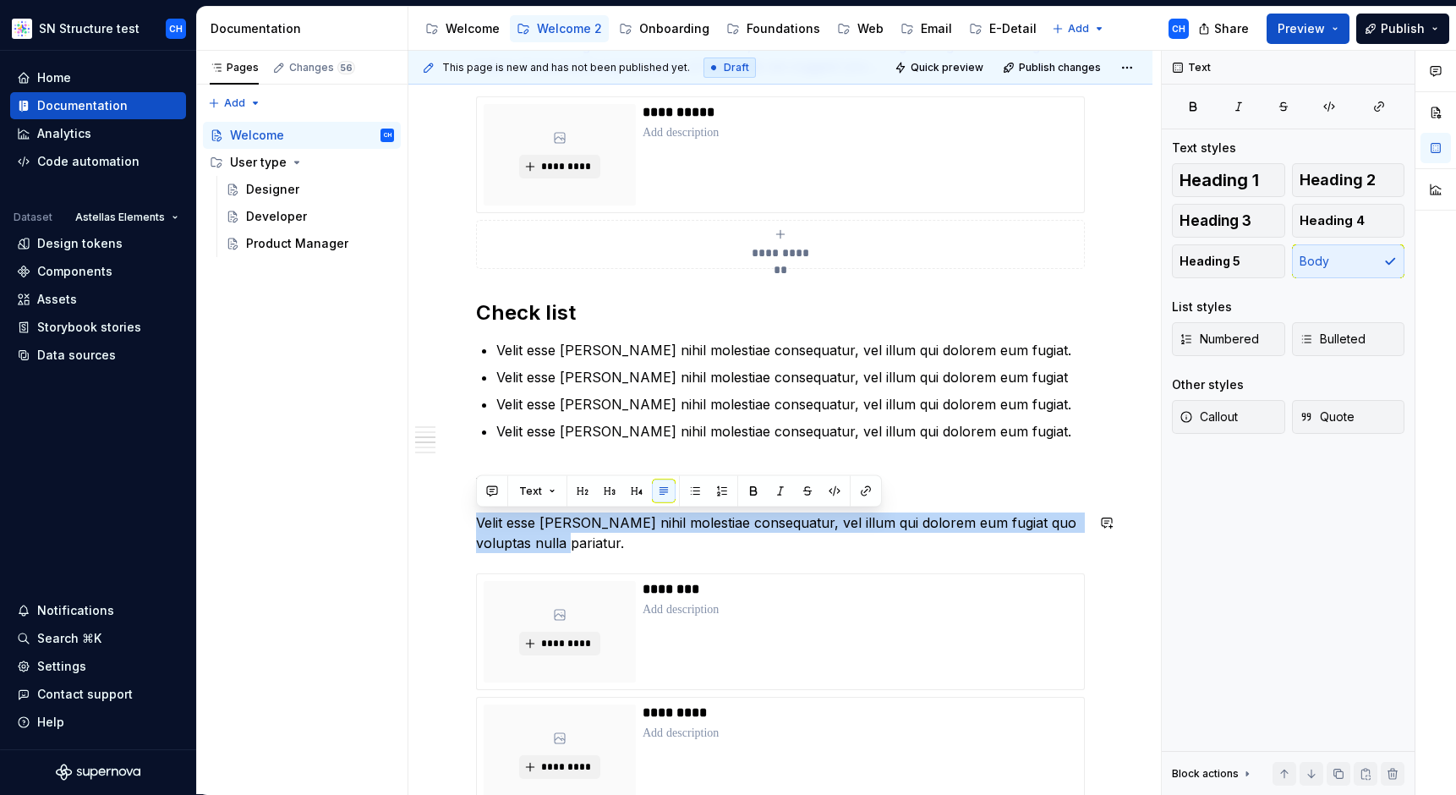
copy p "Velit esse [PERSON_NAME] nihil molestiae consequatur, vel illum qui dolorem eum…"
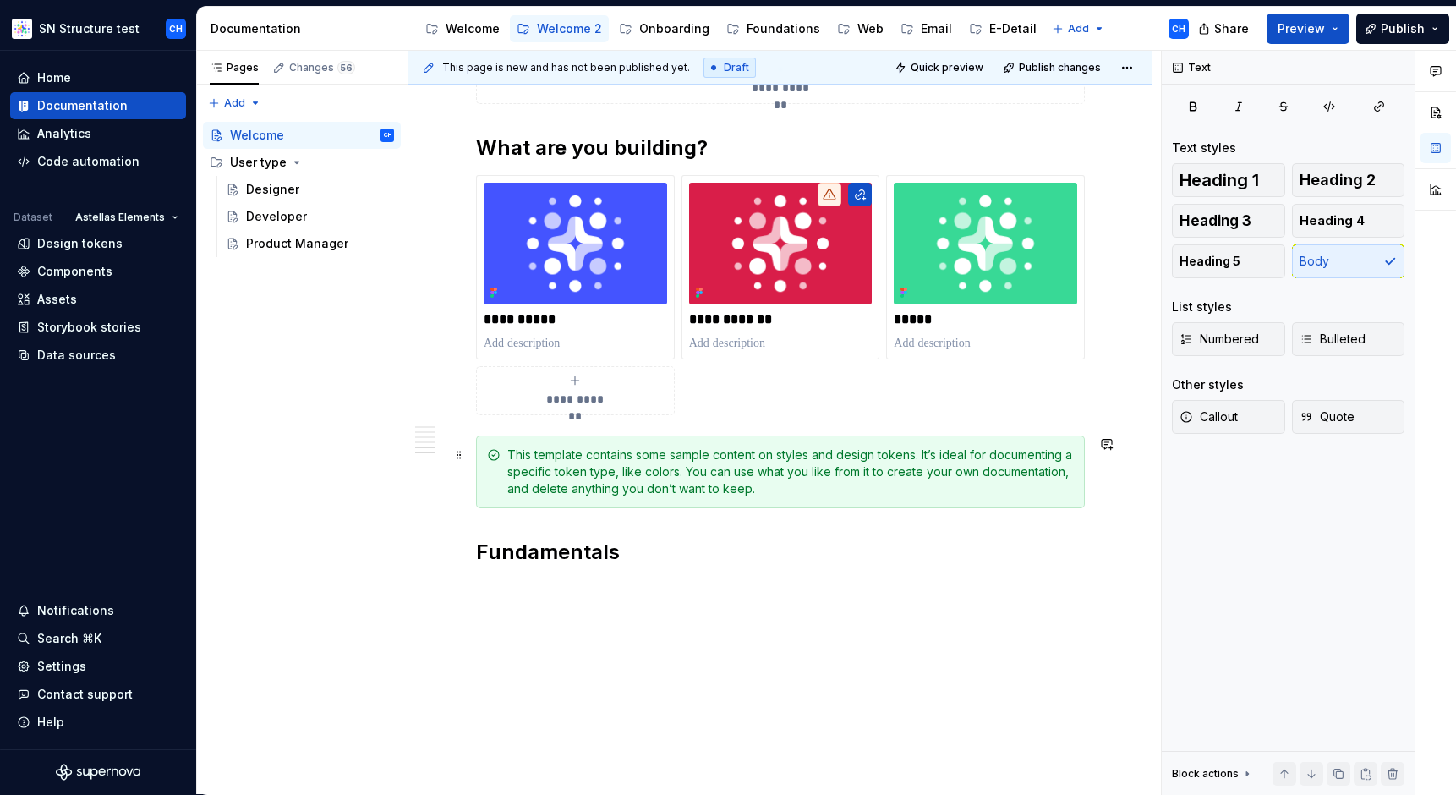
scroll to position [1445, 0]
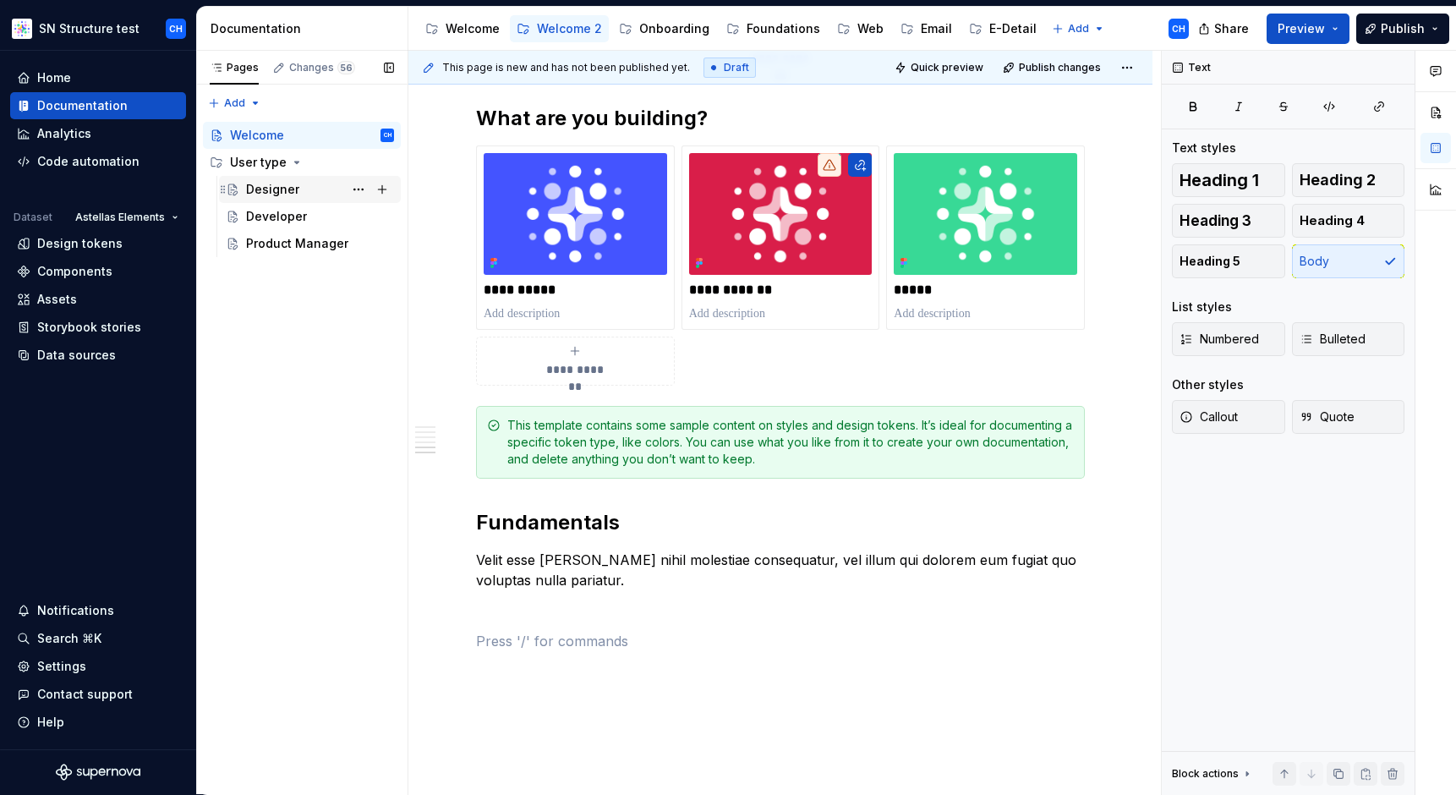
click at [268, 187] on div "Designer" at bounding box center [272, 189] width 53 height 17
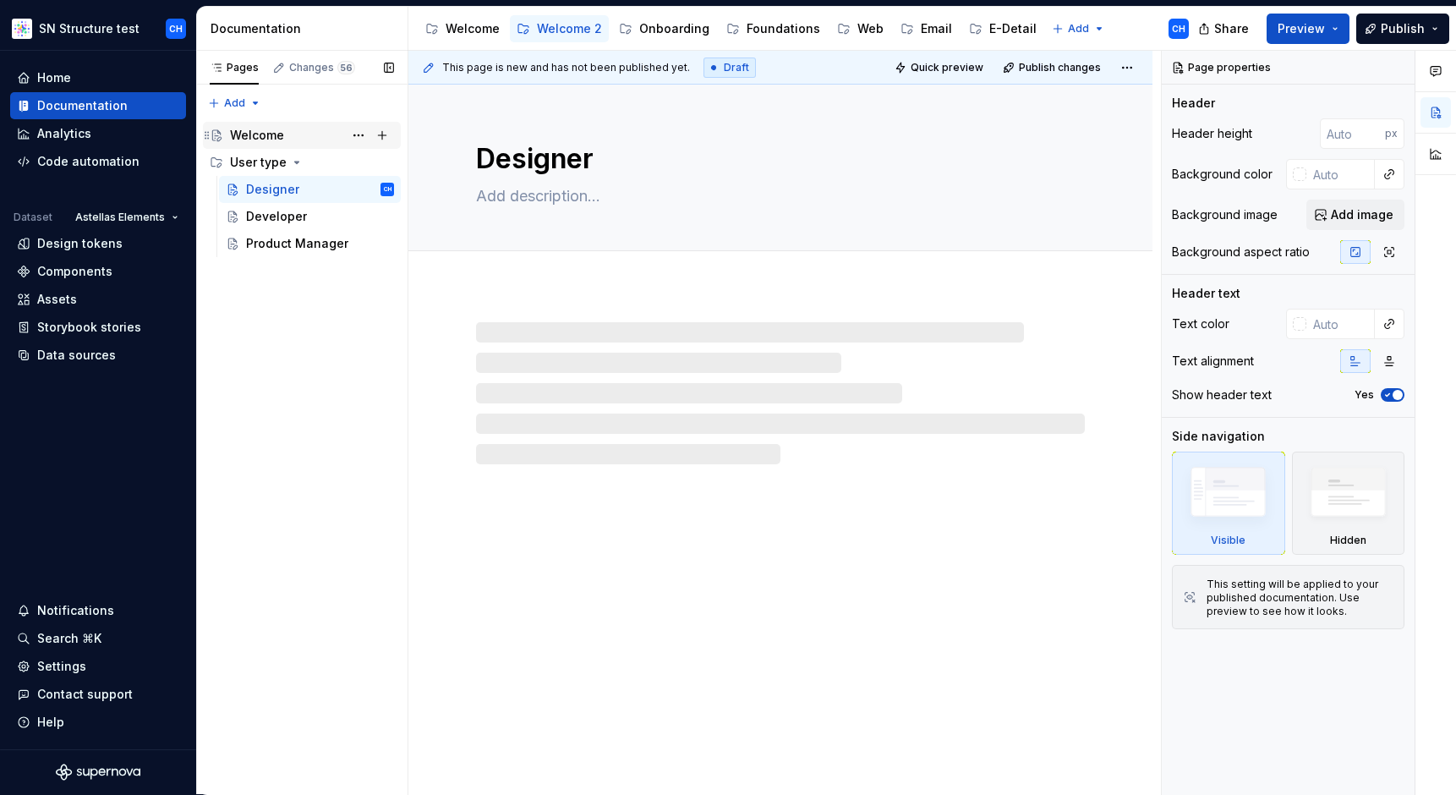
click at [269, 137] on div "Welcome" at bounding box center [257, 135] width 54 height 17
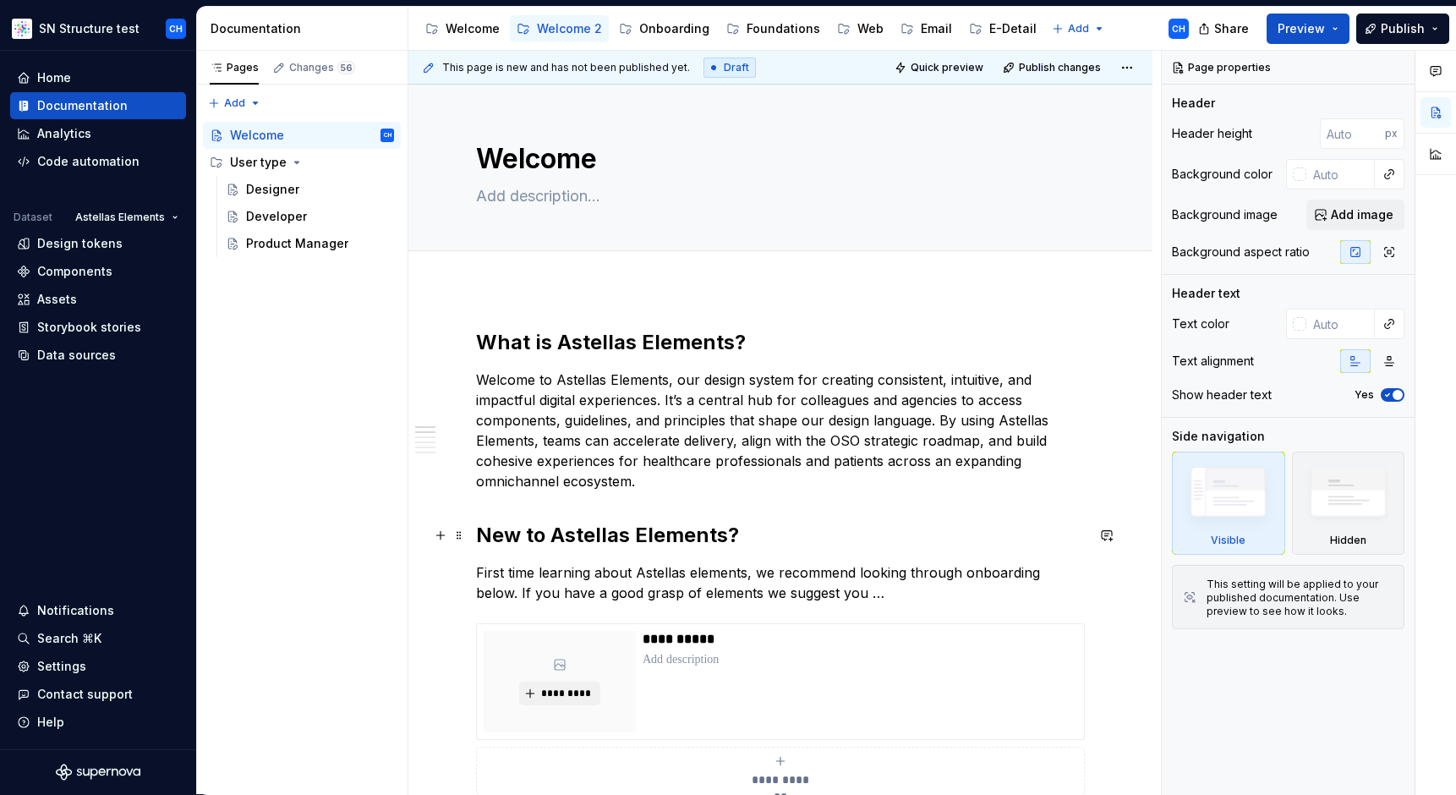
type textarea "*"
click at [635, 542] on h2 "New to Astellas Elements?" at bounding box center [780, 535] width 609 height 27
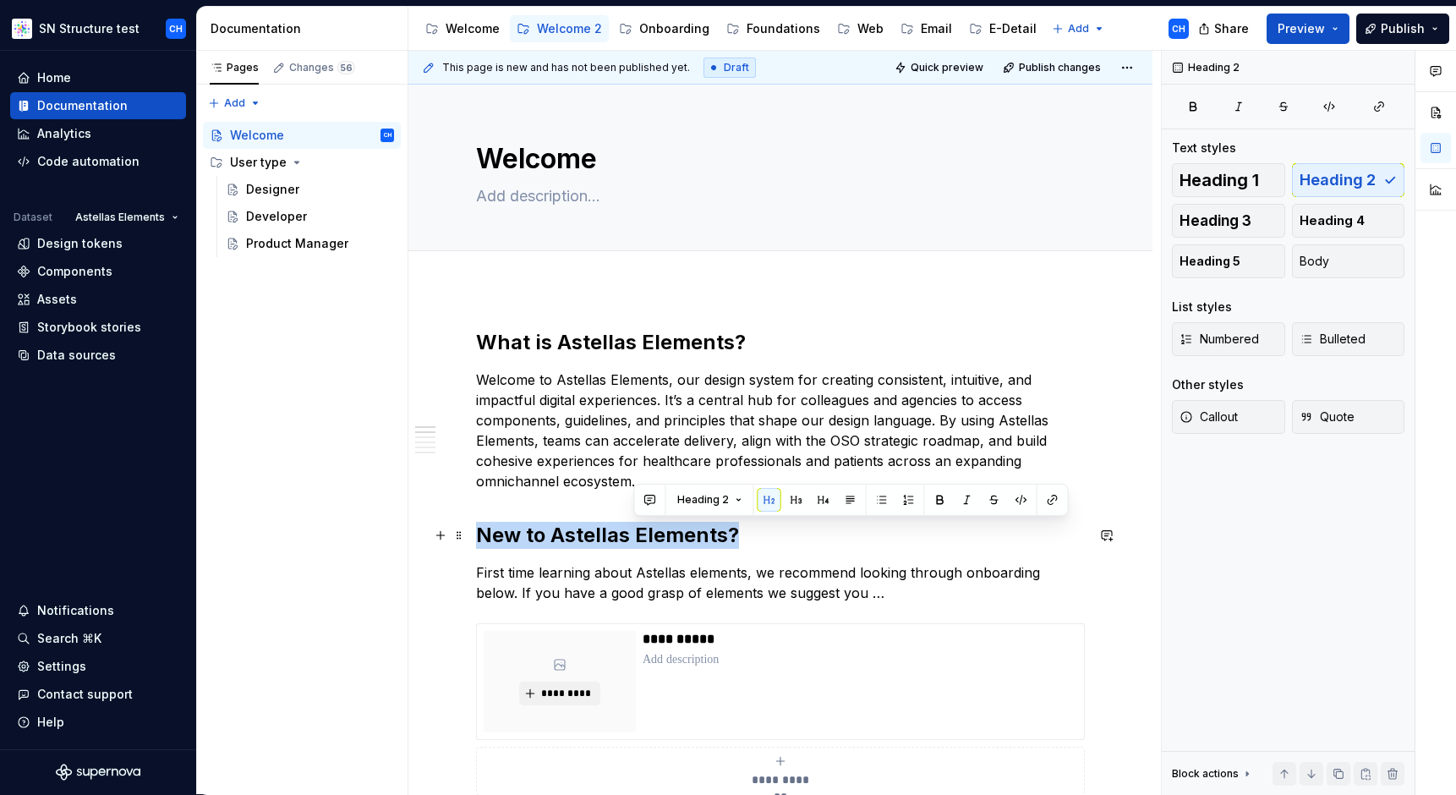
click at [635, 542] on h2 "New to Astellas Elements?" at bounding box center [780, 535] width 609 height 27
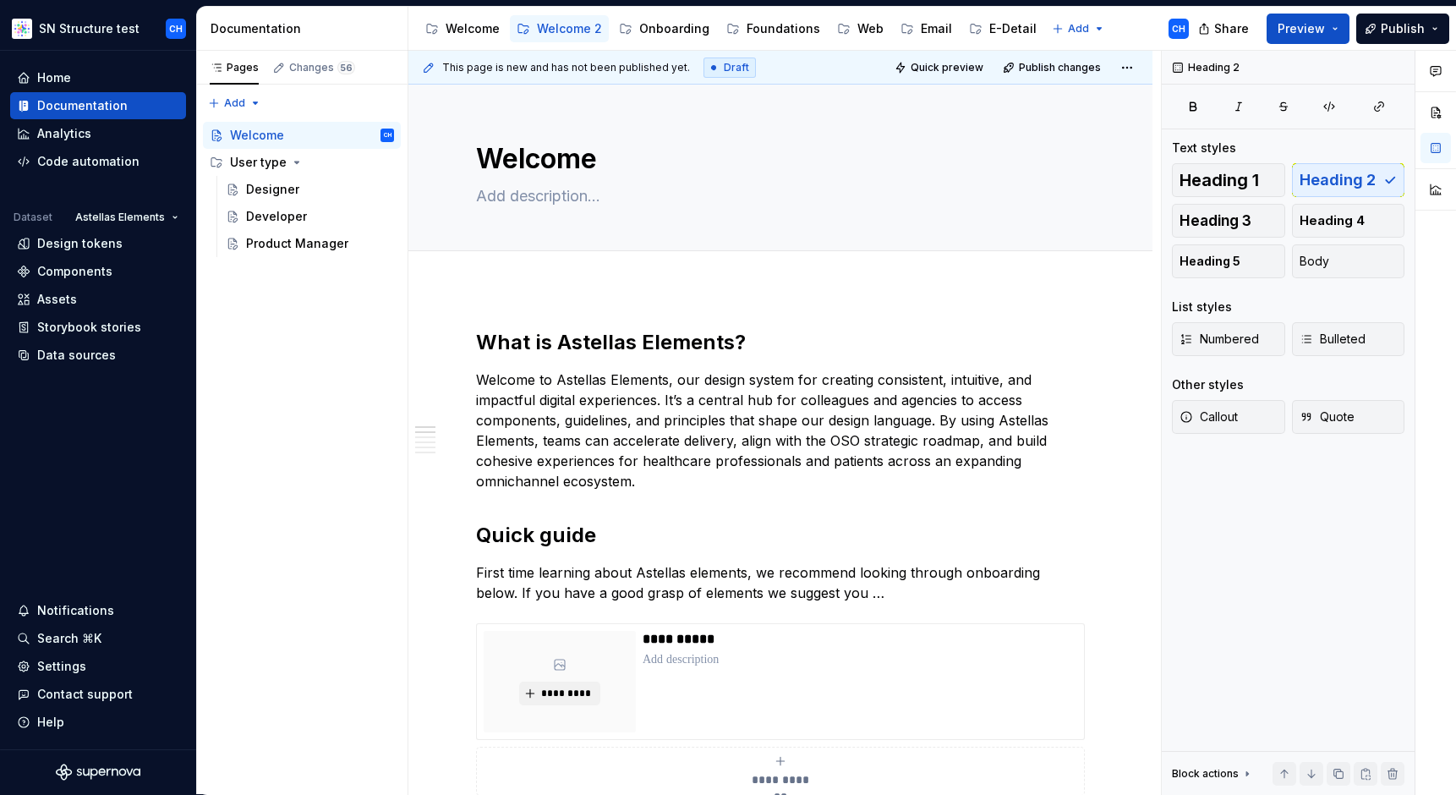
click at [1125, 30] on div "Accessibility guide for tree Page tree. Navigate the tree with the arrow keys. …" at bounding box center [805, 29] width 794 height 44
click at [1061, 20] on html "SN Structure test CH Home Documentation Analytics Code automation Dataset Astel…" at bounding box center [728, 397] width 1456 height 795
click at [1076, 88] on div "New group" at bounding box center [1118, 88] width 110 height 17
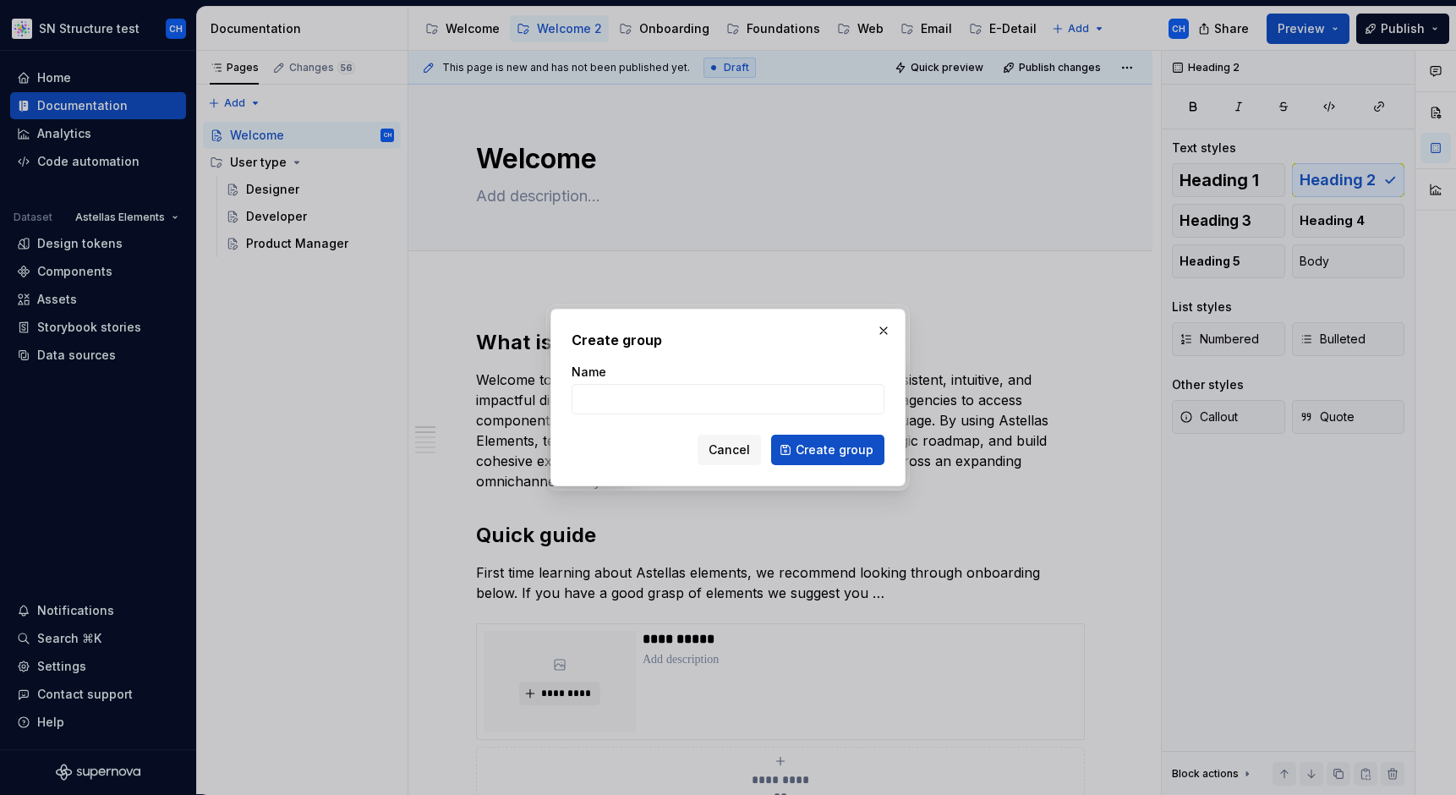
type textarea "*"
type input "Welcome 3"
click button "Create group" at bounding box center [827, 450] width 113 height 30
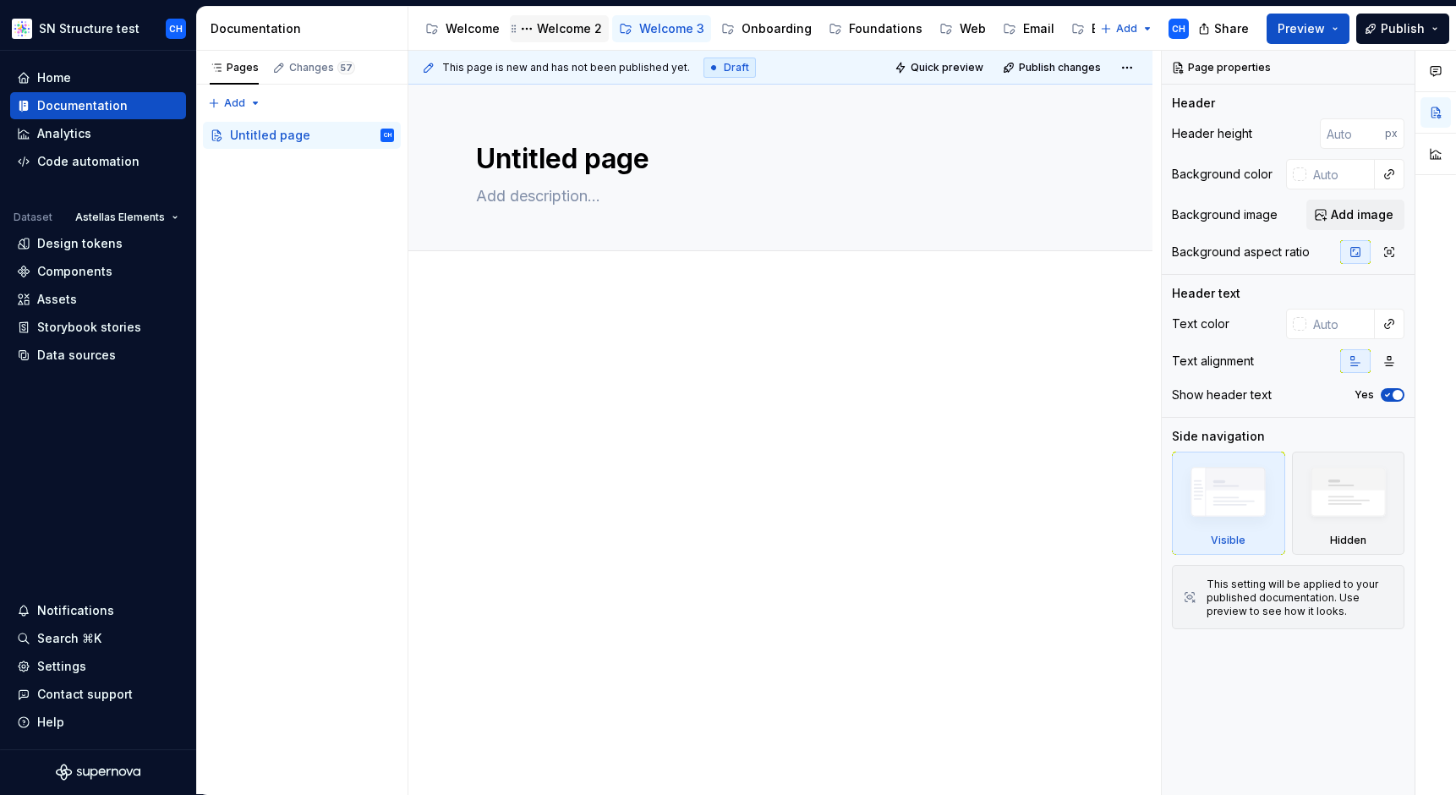
click at [555, 33] on div "Welcome 2" at bounding box center [569, 28] width 65 height 17
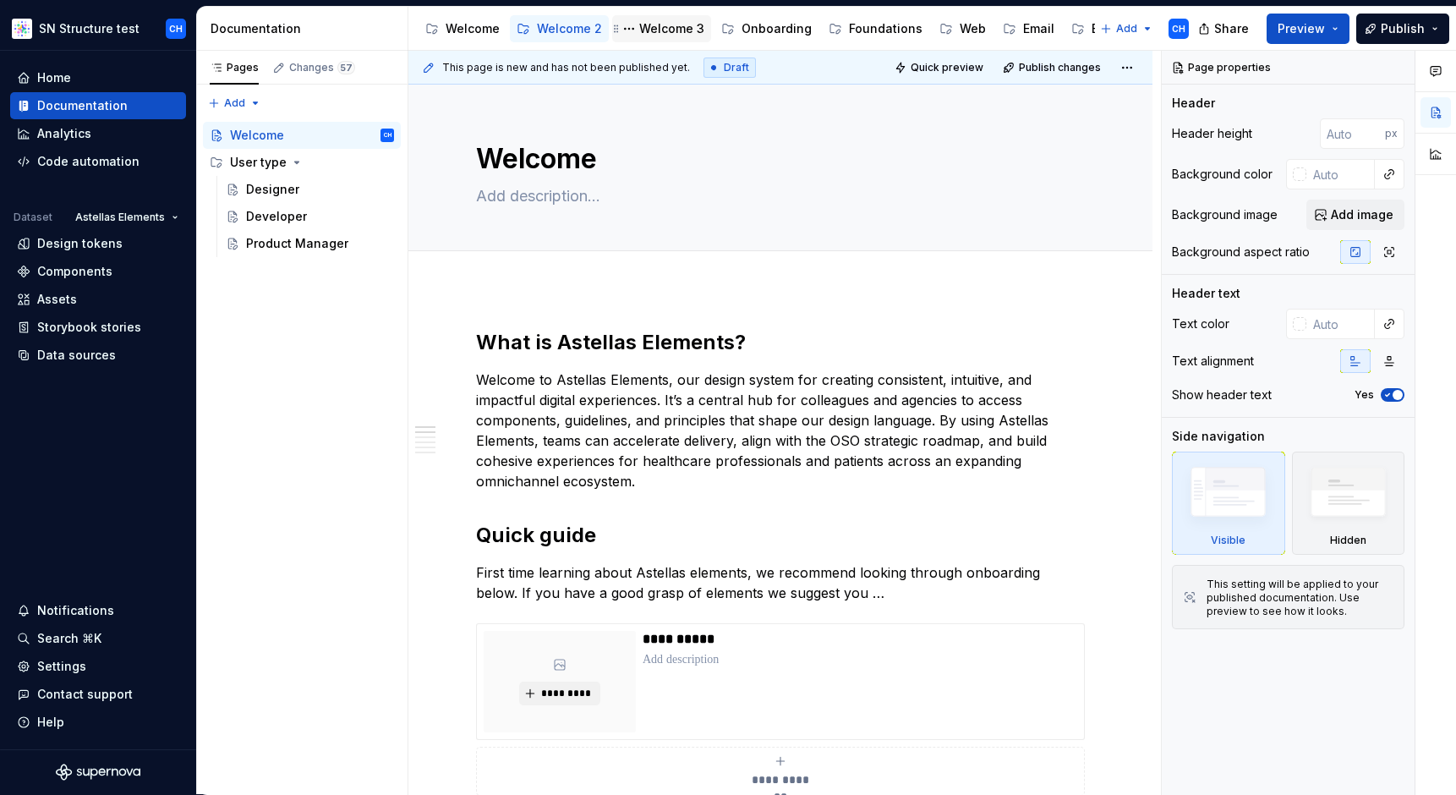
click at [655, 30] on div "Welcome 3" at bounding box center [671, 28] width 65 height 17
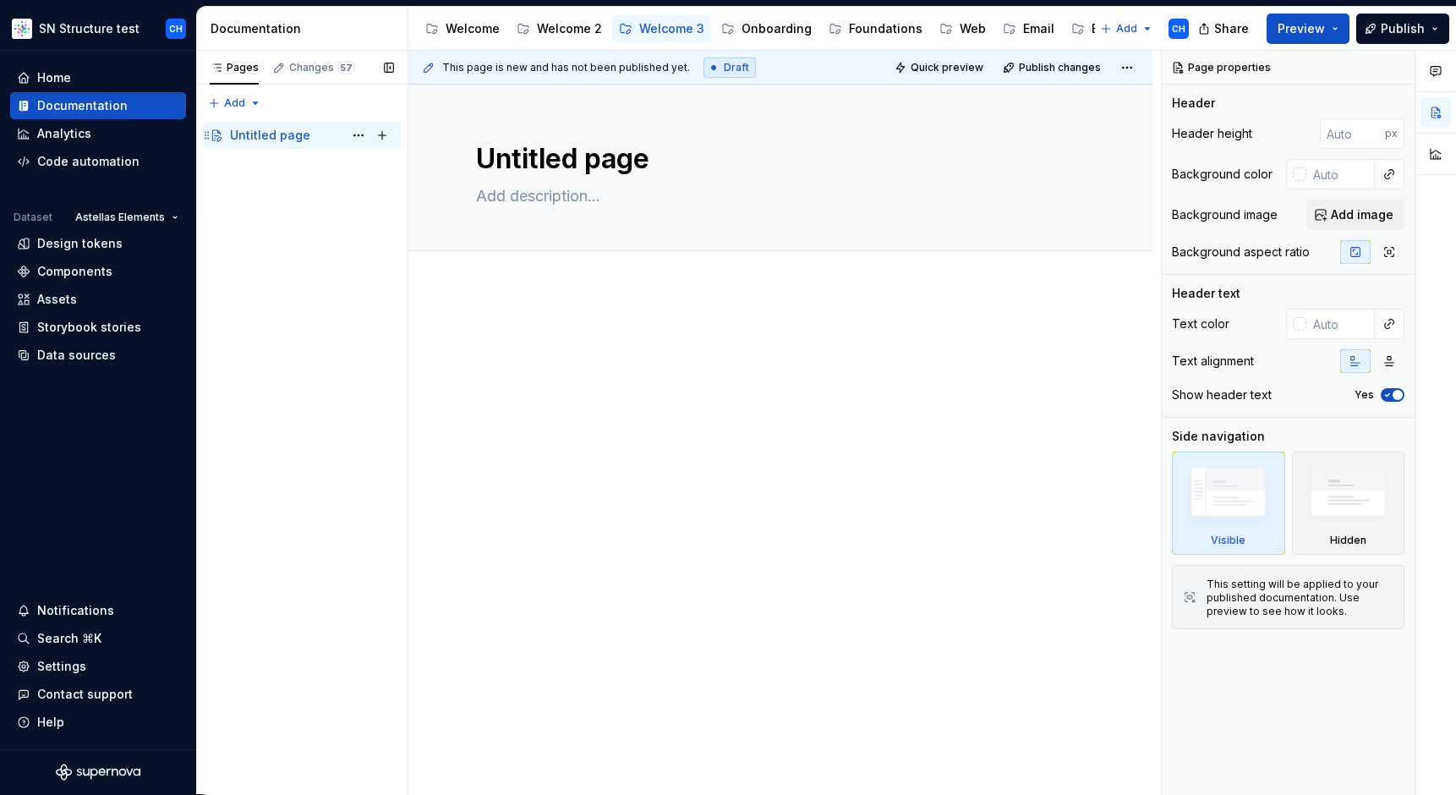
click at [293, 140] on div "Untitled page" at bounding box center [270, 135] width 80 height 17
click at [282, 140] on div "Untitled page" at bounding box center [270, 135] width 80 height 17
click at [356, 134] on button "Page tree" at bounding box center [359, 135] width 24 height 24
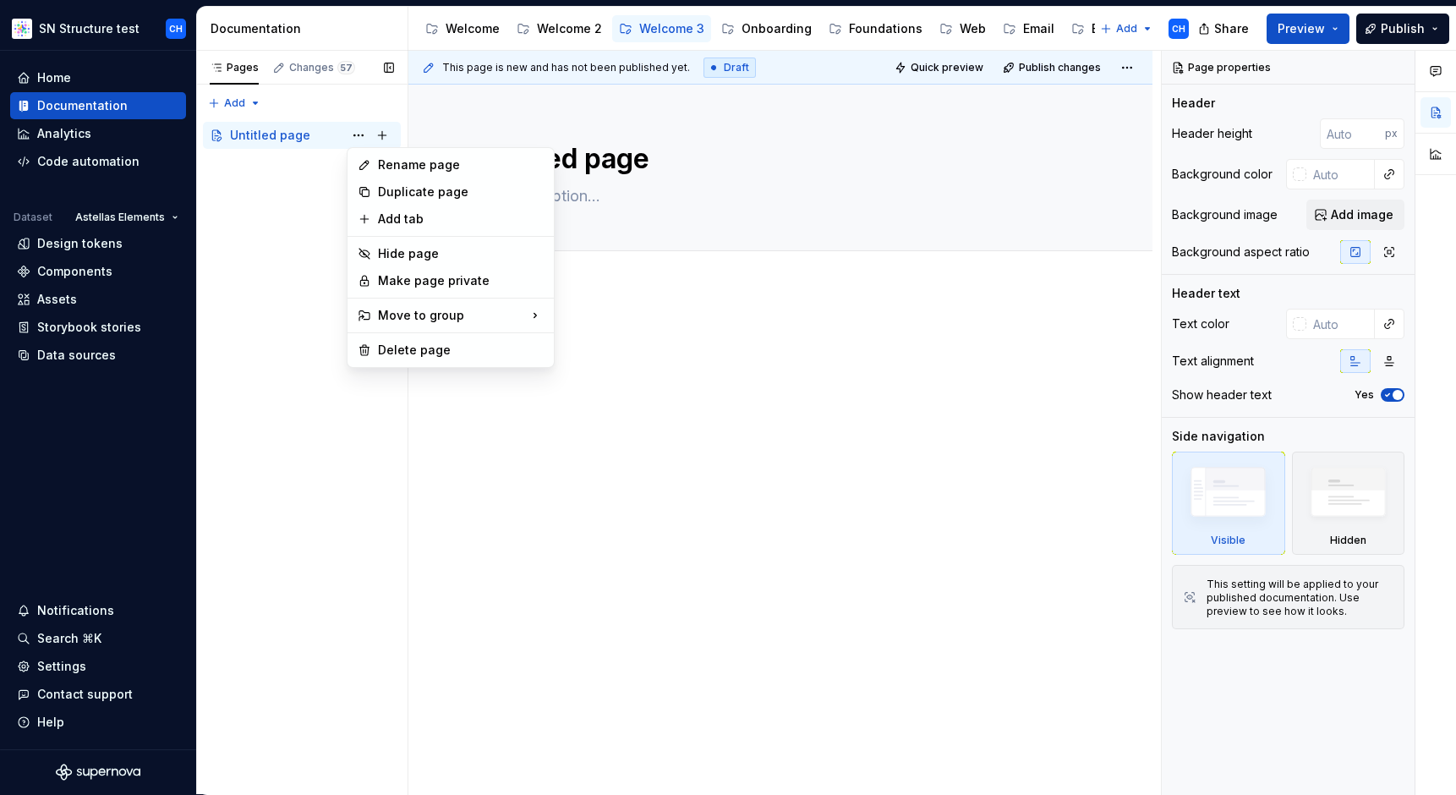
type textarea "*"
click at [386, 165] on div "Rename page" at bounding box center [461, 164] width 166 height 17
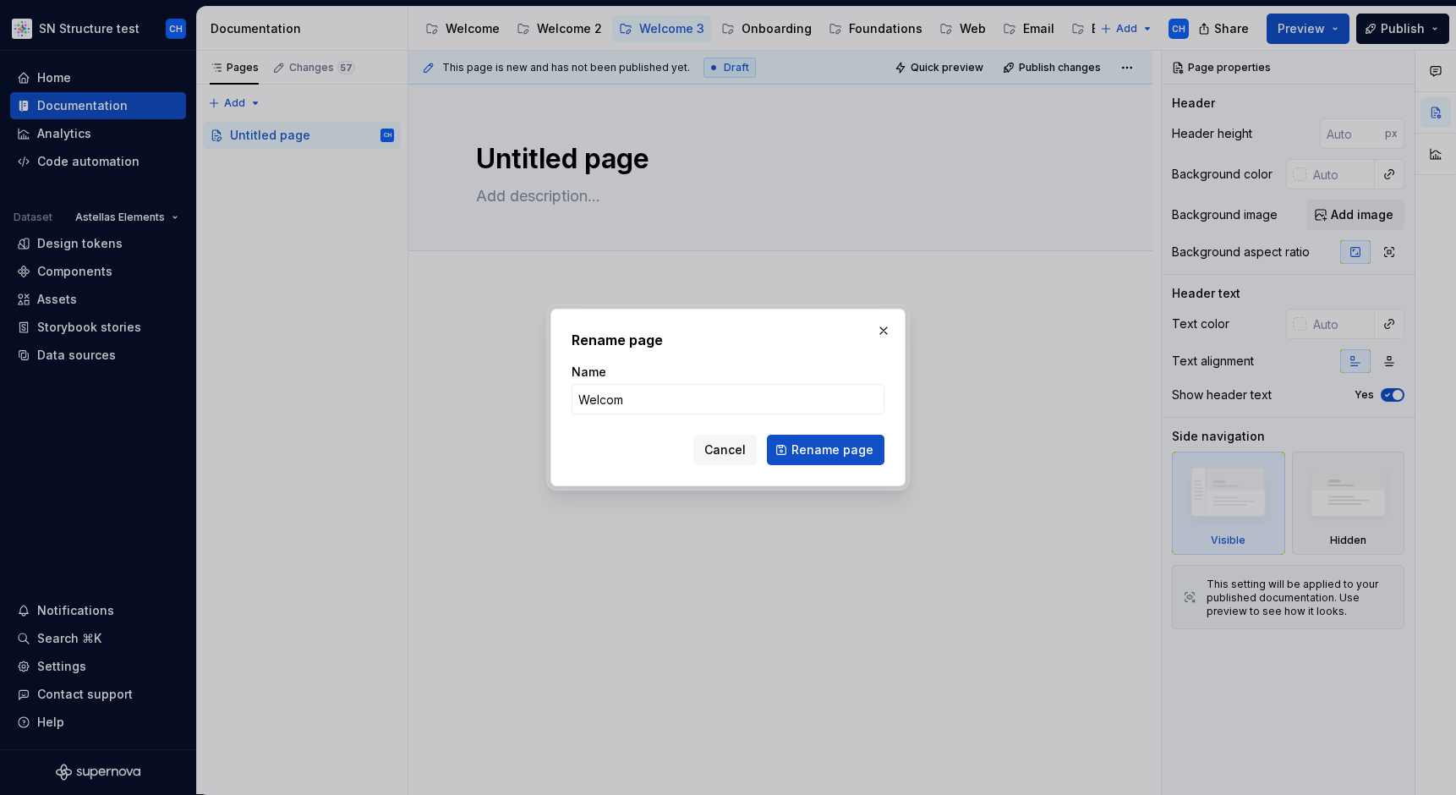
type input "Welcome"
click at [815, 459] on button "Rename page" at bounding box center [826, 450] width 118 height 30
type textarea "*"
type textarea "Welcome"
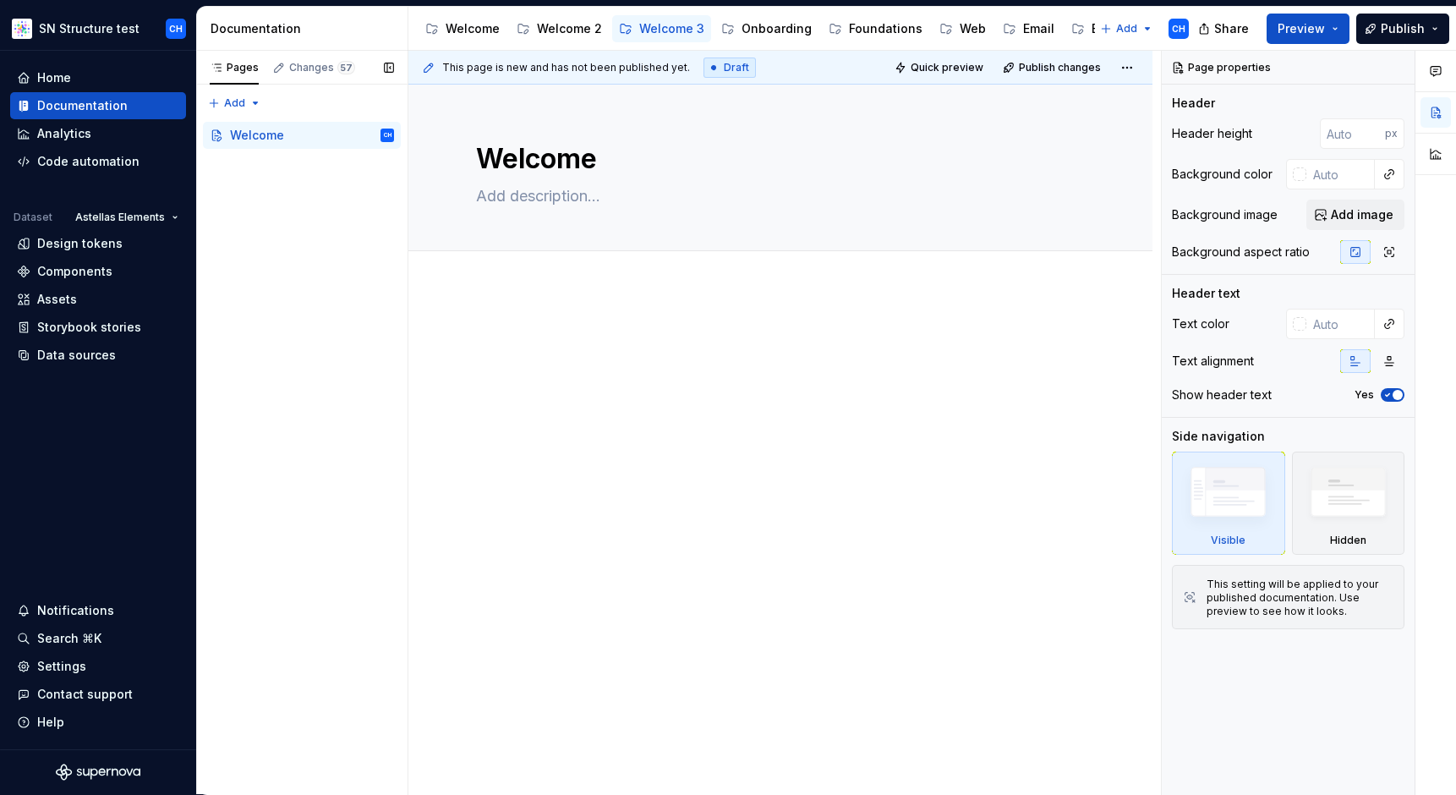
drag, startPoint x: 301, startPoint y: 336, endPoint x: 321, endPoint y: 190, distance: 146.9
click at [303, 328] on div "Pages Changes 57 Add Accessibility guide for tree Page tree. Navigate the tree …" at bounding box center [301, 423] width 211 height 744
click at [391, 135] on button "Page tree" at bounding box center [382, 135] width 24 height 24
type textarea "*"
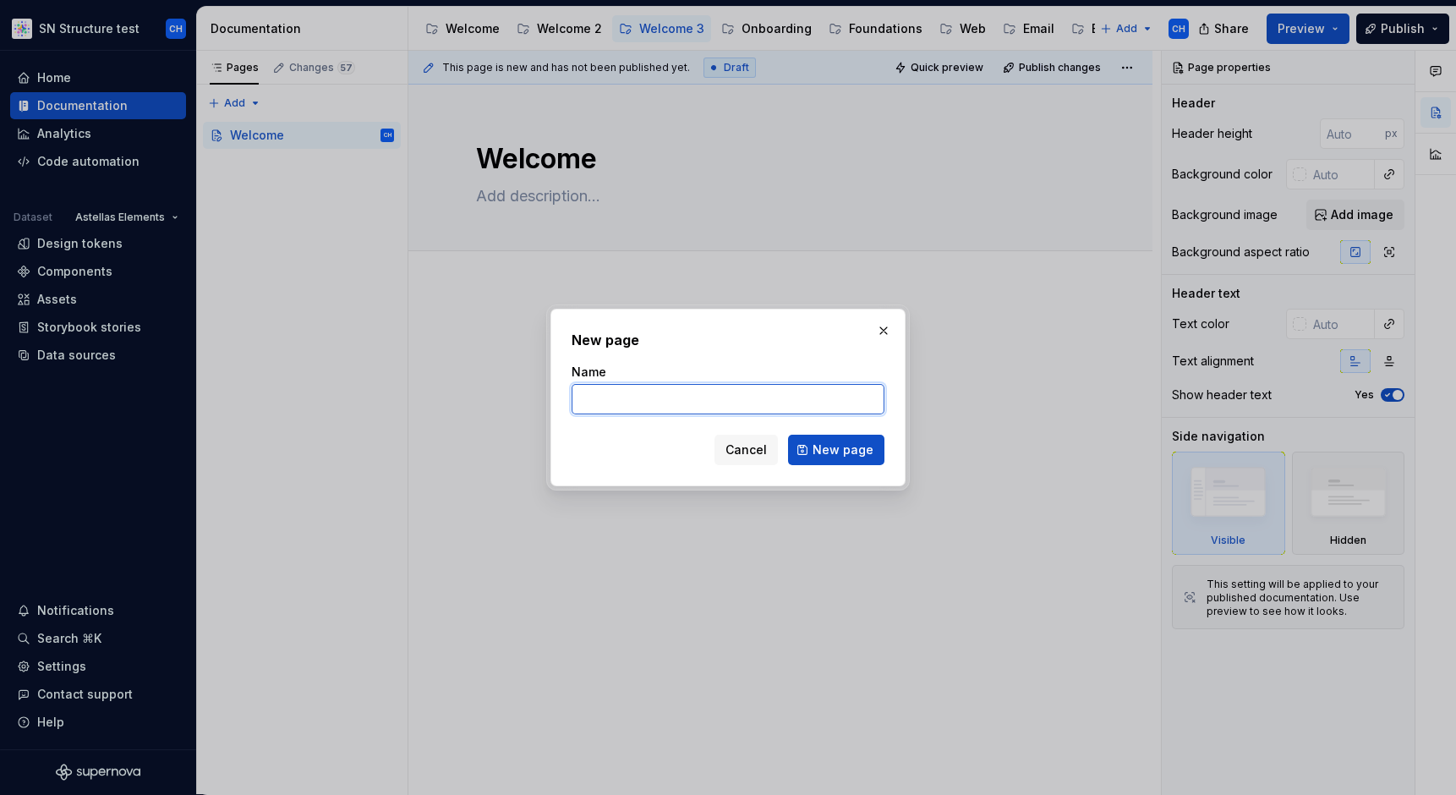
click at [620, 403] on input "Name" at bounding box center [728, 399] width 313 height 30
type input "uild type"
click button "New page" at bounding box center [836, 450] width 96 height 30
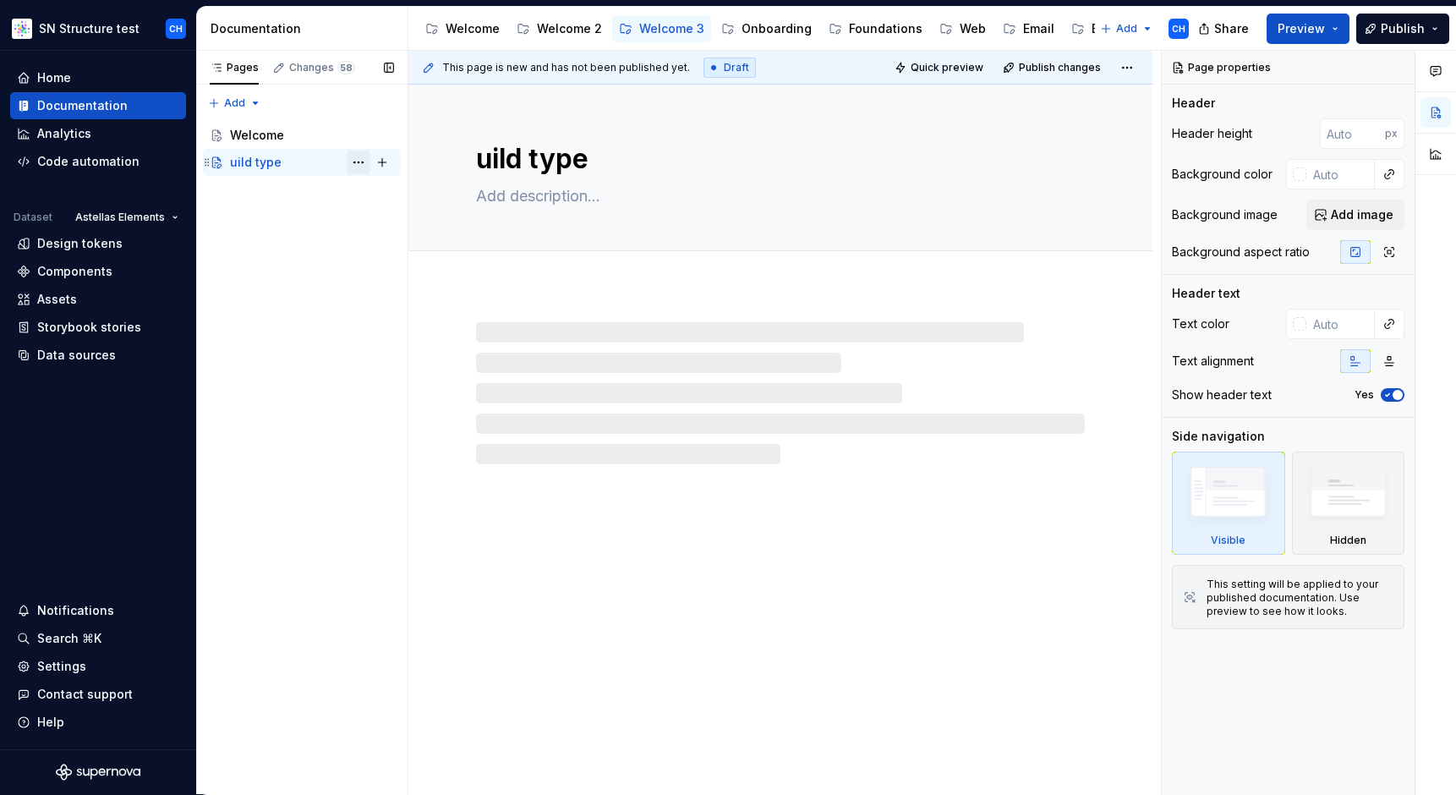
click at [360, 165] on button "Page tree" at bounding box center [359, 163] width 24 height 24
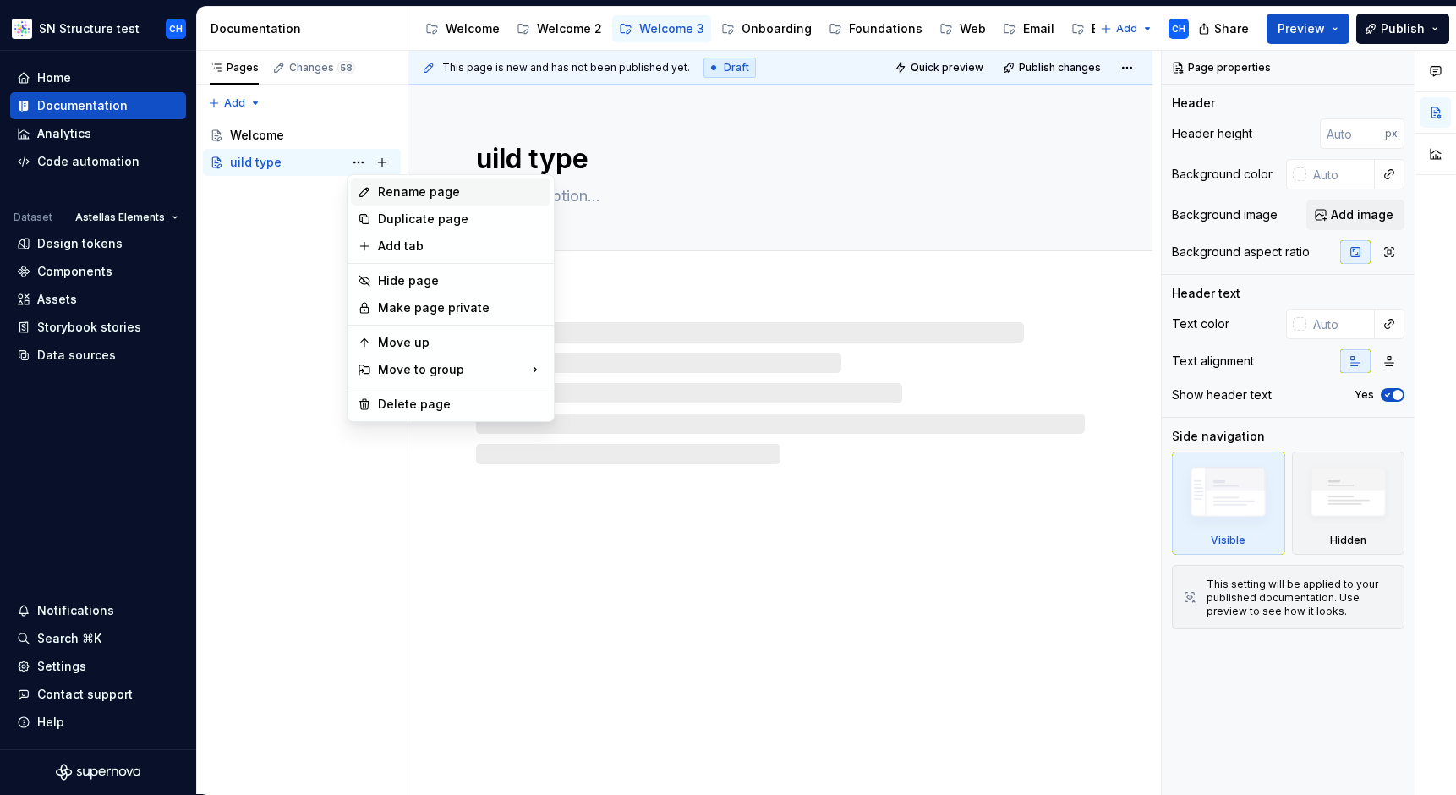
type textarea "*"
click at [373, 192] on div "Rename page" at bounding box center [451, 191] width 200 height 27
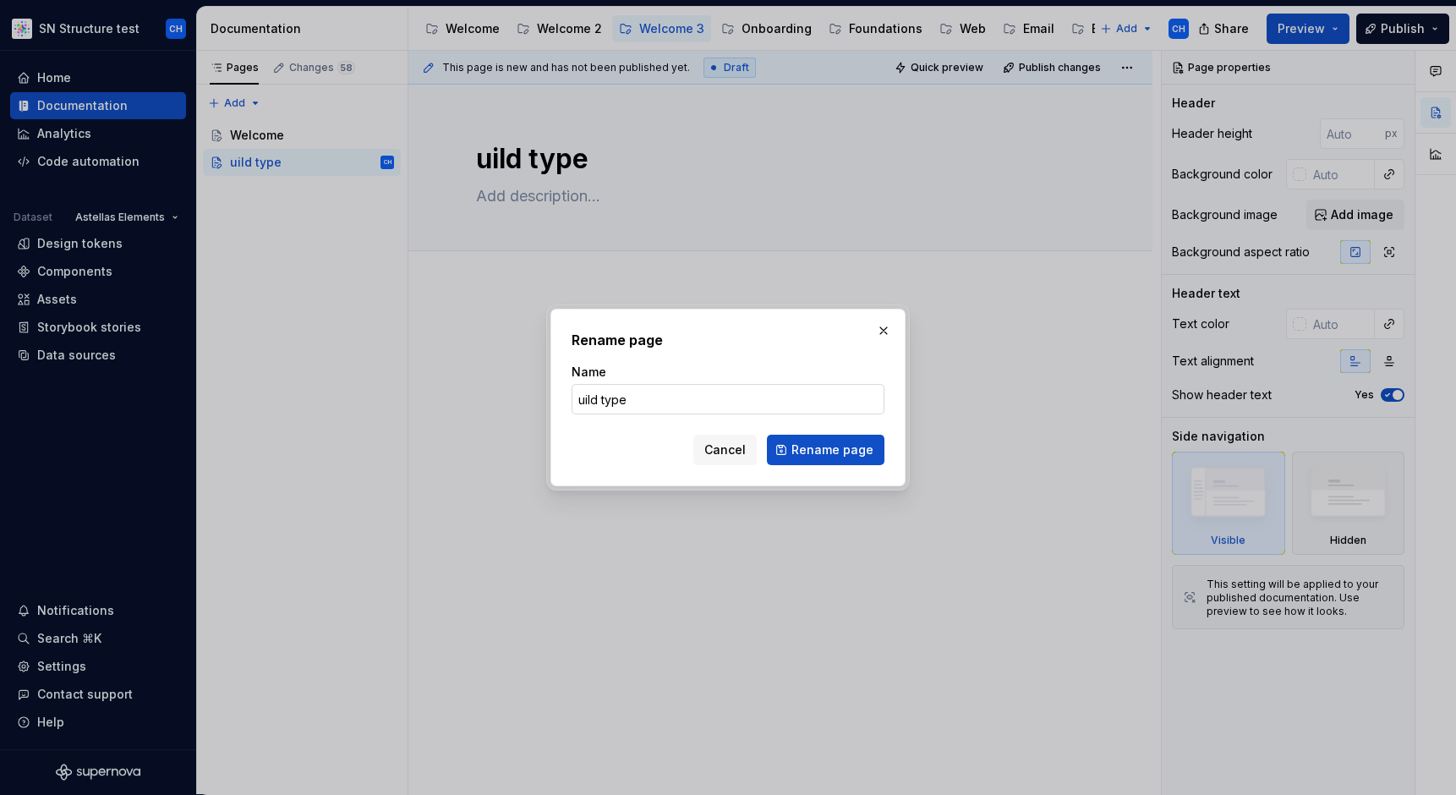
click at [582, 394] on input "uild type" at bounding box center [728, 399] width 313 height 30
type input "Build type"
click button "Rename page" at bounding box center [826, 450] width 118 height 30
type textarea "*"
type textarea "Build type"
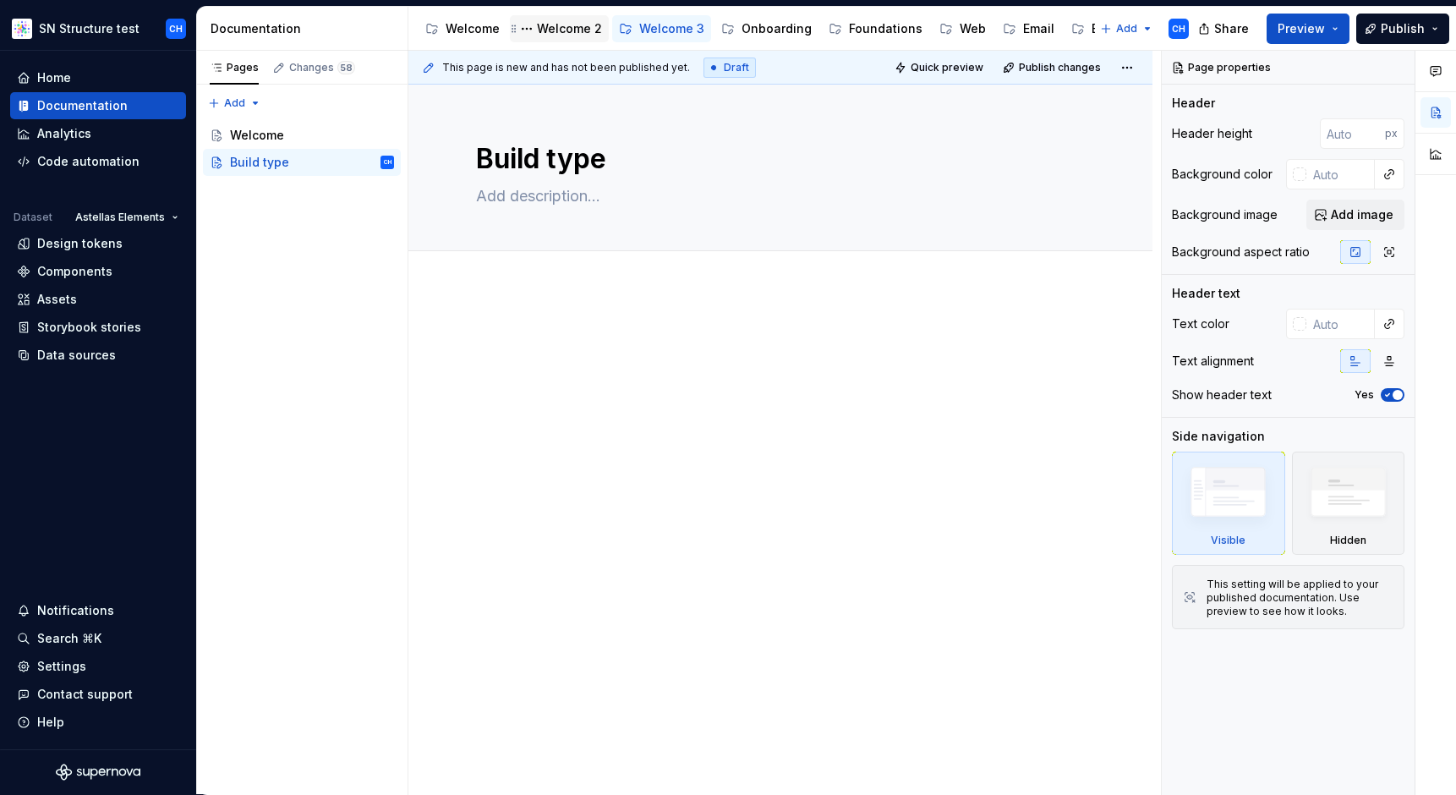
click at [567, 34] on div "Welcome 2" at bounding box center [569, 28] width 65 height 17
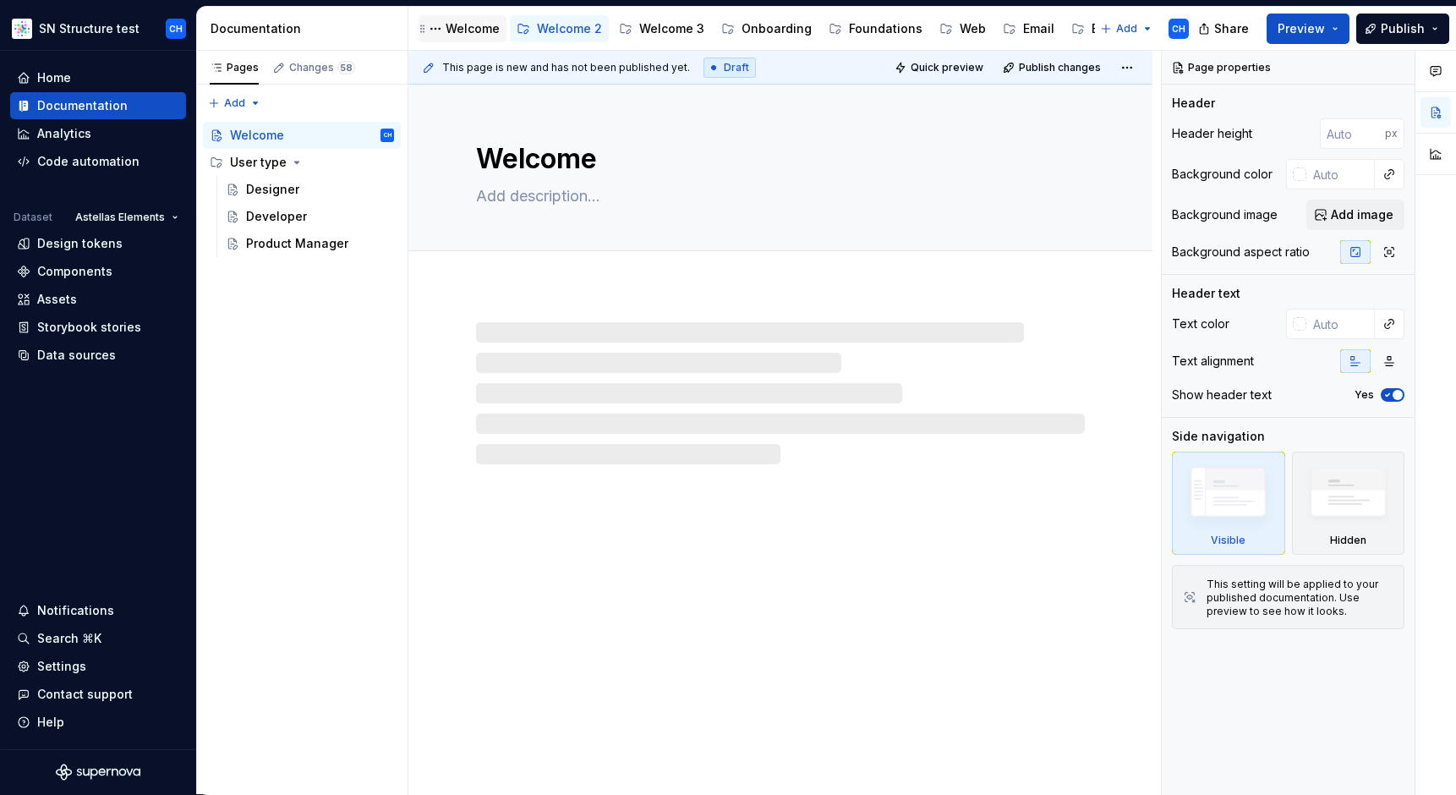
click at [479, 33] on div "Welcome" at bounding box center [473, 28] width 54 height 17
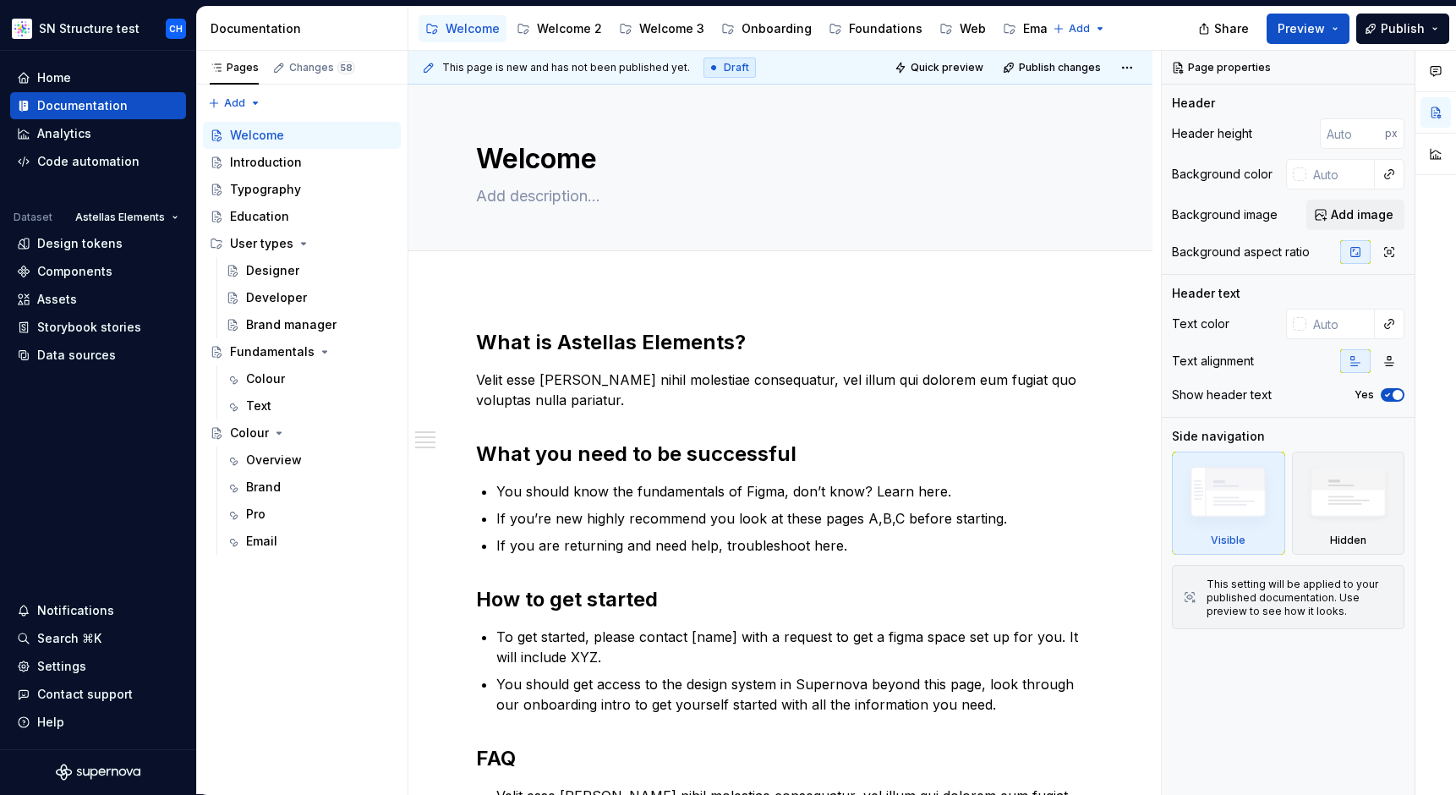
type textarea "*"
